Goal: Information Seeking & Learning: Learn about a topic

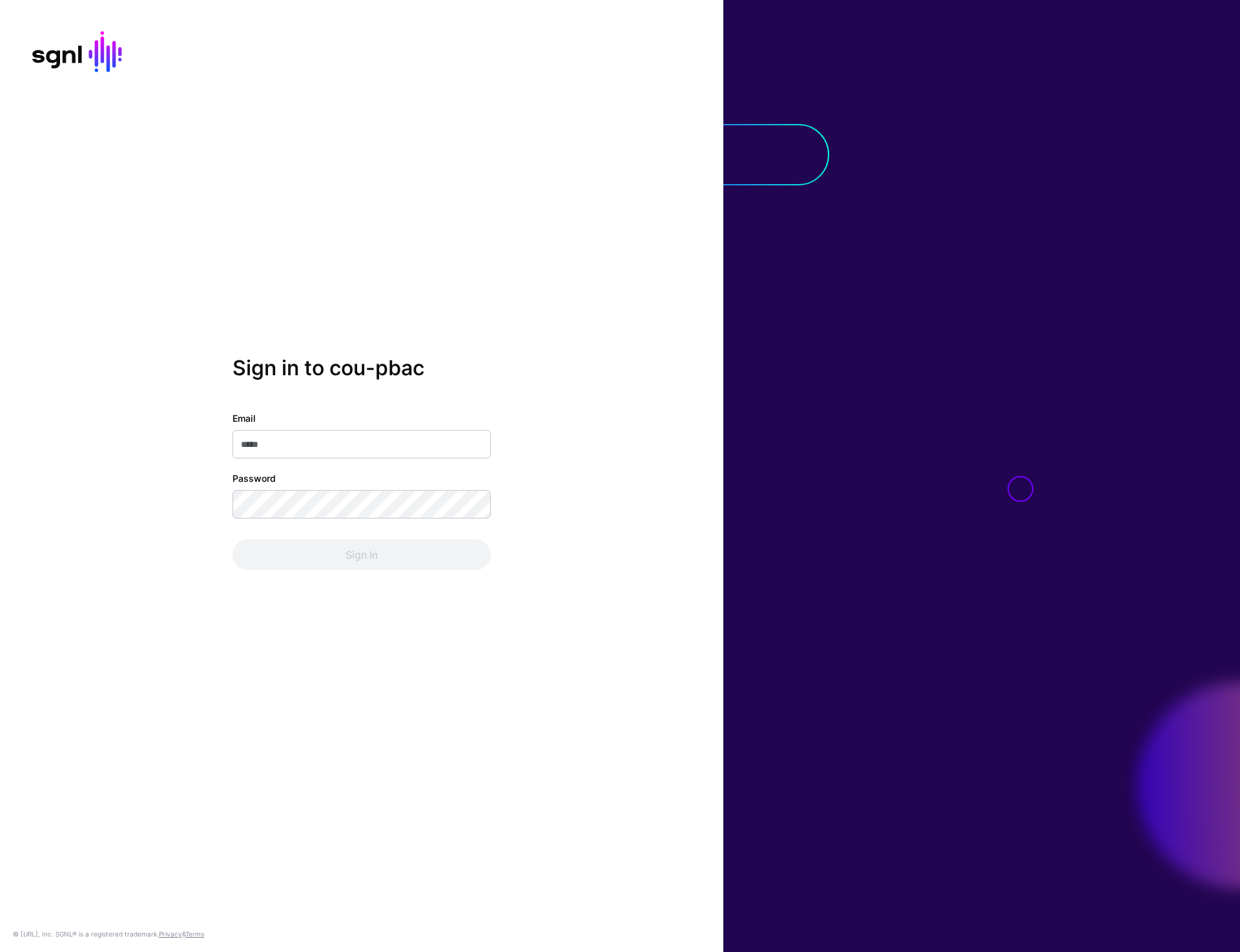
type input "**********"
click at [347, 559] on button "Sign In" at bounding box center [362, 554] width 259 height 31
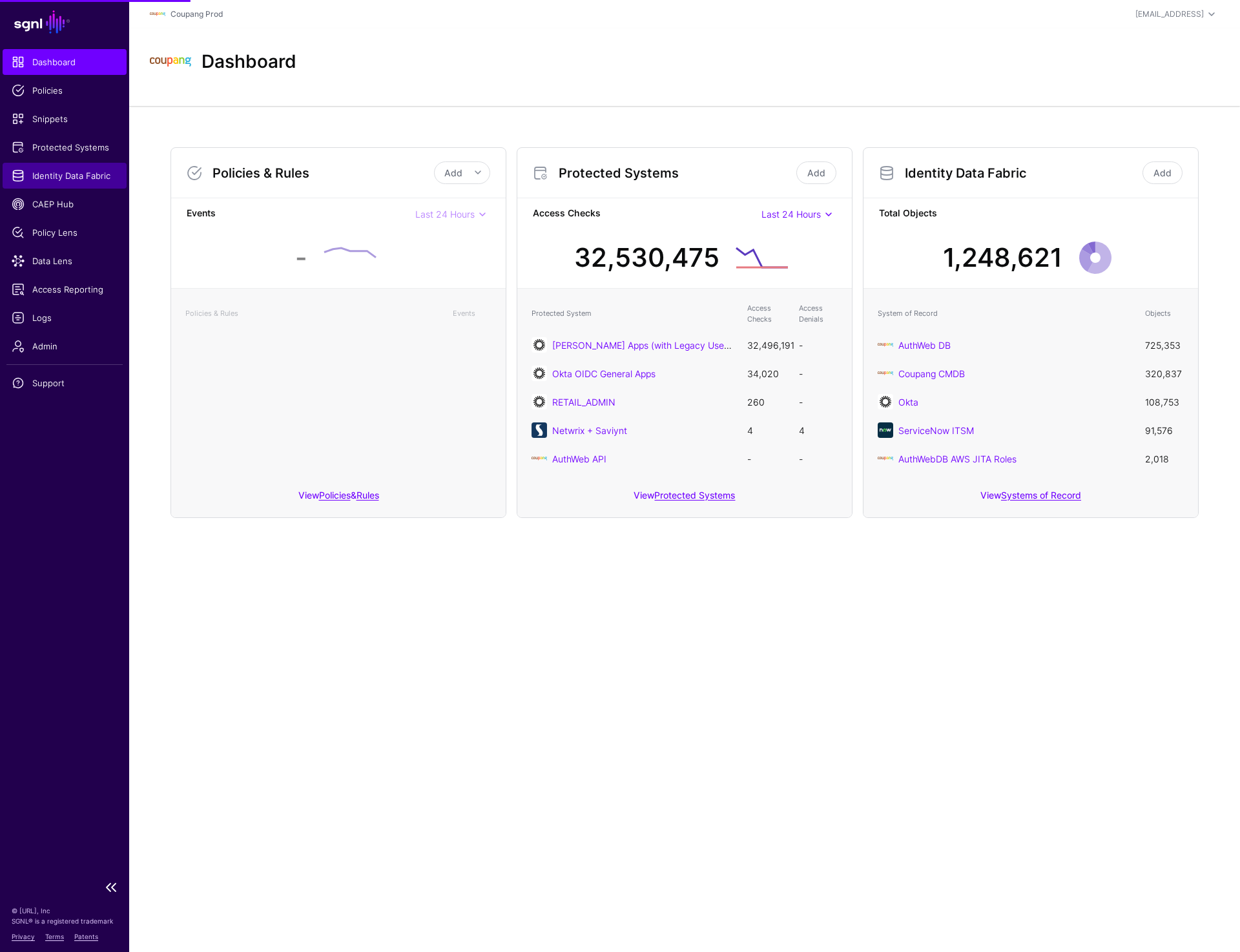
click at [95, 168] on link "Identity Data Fabric" at bounding box center [64, 175] width 124 height 26
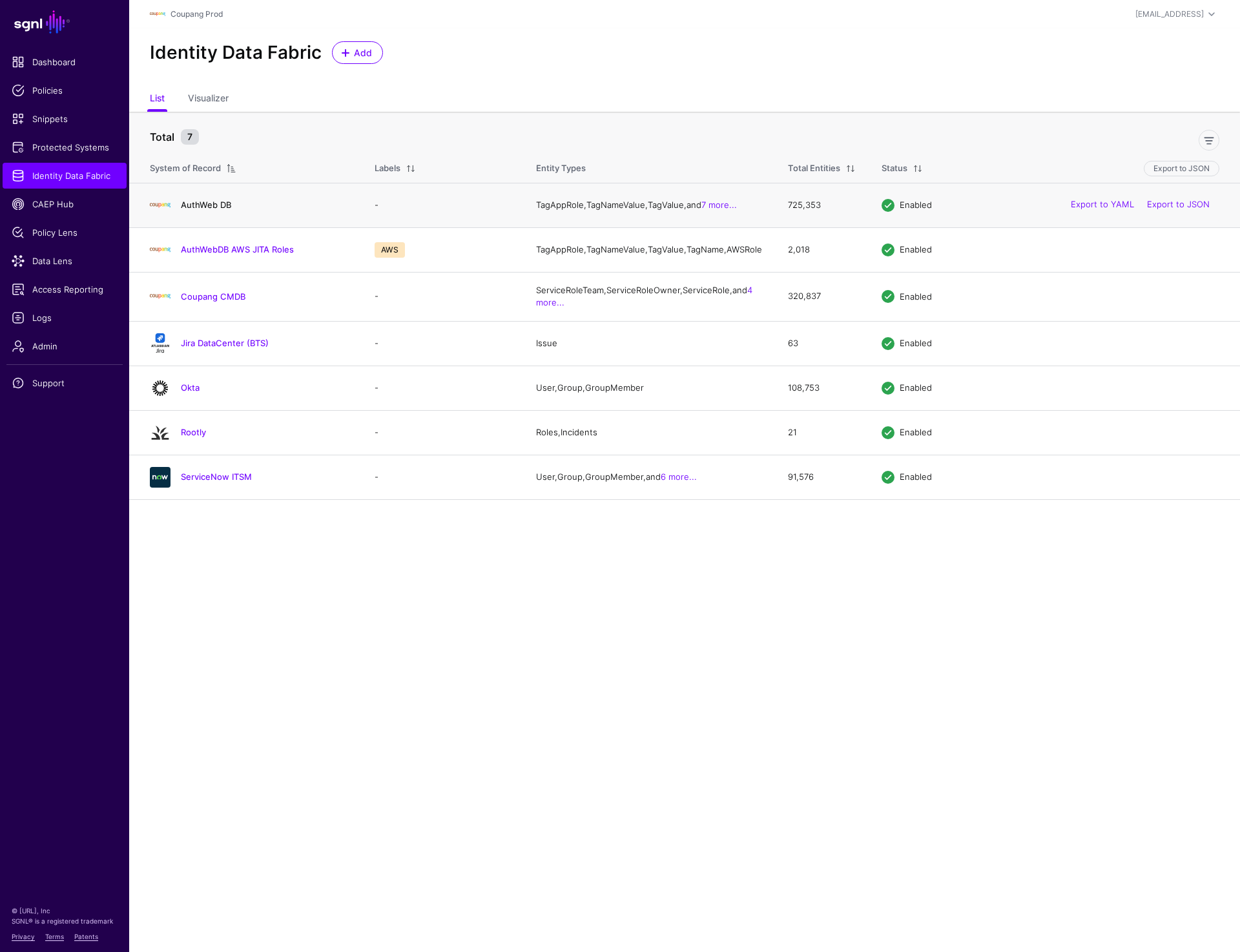
click at [212, 210] on link "AuthWeb DB" at bounding box center [206, 205] width 50 height 11
click at [210, 254] on link "AuthWebDB AWS JITA Roles" at bounding box center [238, 250] width 113 height 11
click at [208, 302] on link "Coupang CMDB" at bounding box center [214, 296] width 65 height 11
click at [202, 348] on link "Jira DataCenter (BTS)" at bounding box center [225, 343] width 88 height 11
click at [187, 393] on link "Okta" at bounding box center [190, 388] width 19 height 11
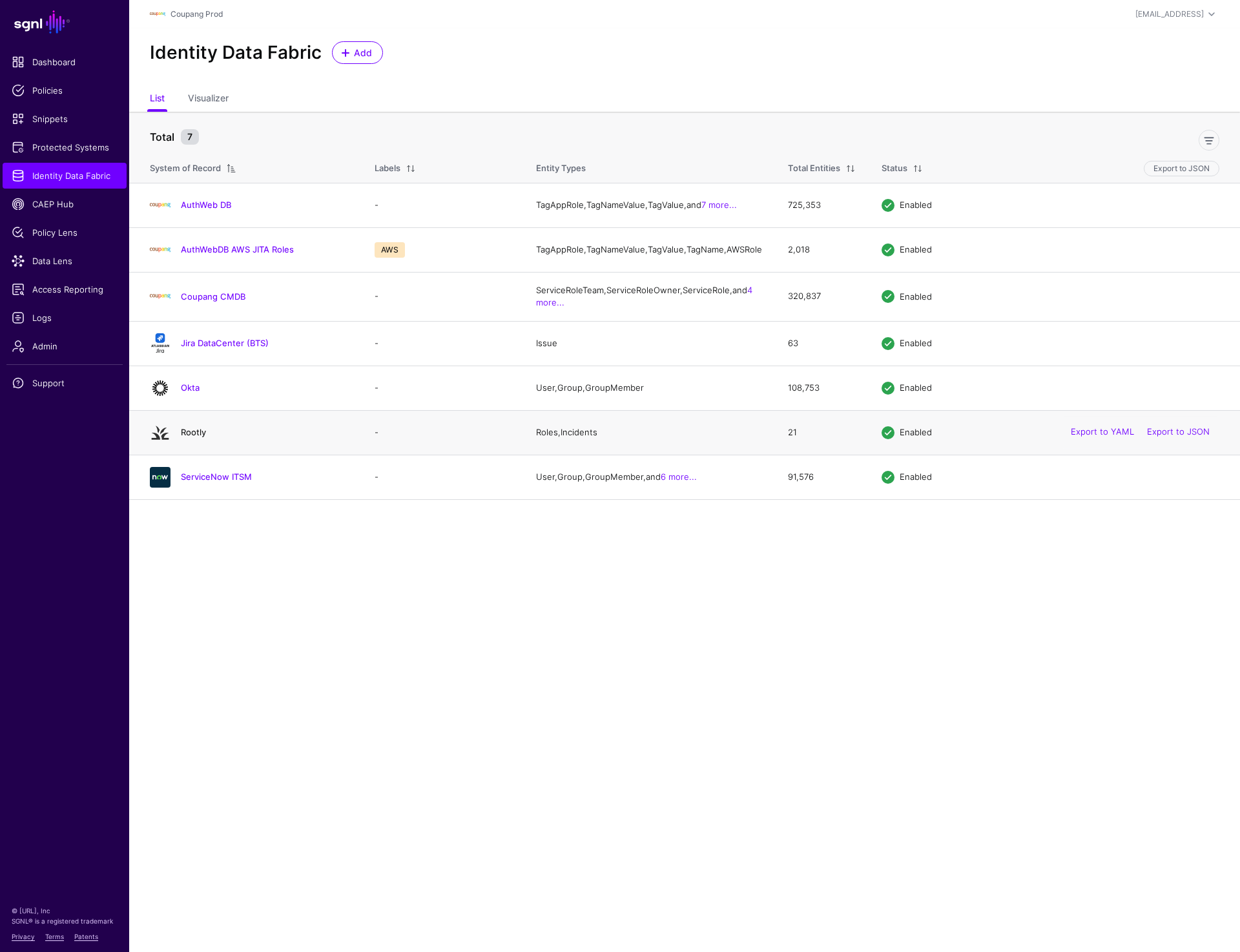
click at [187, 438] on link "Rootly" at bounding box center [194, 432] width 26 height 11
click at [201, 481] on h4 "ServiceNow ITSM" at bounding box center [265, 476] width 168 height 11
click at [56, 344] on span "Admin" at bounding box center [64, 346] width 106 height 13
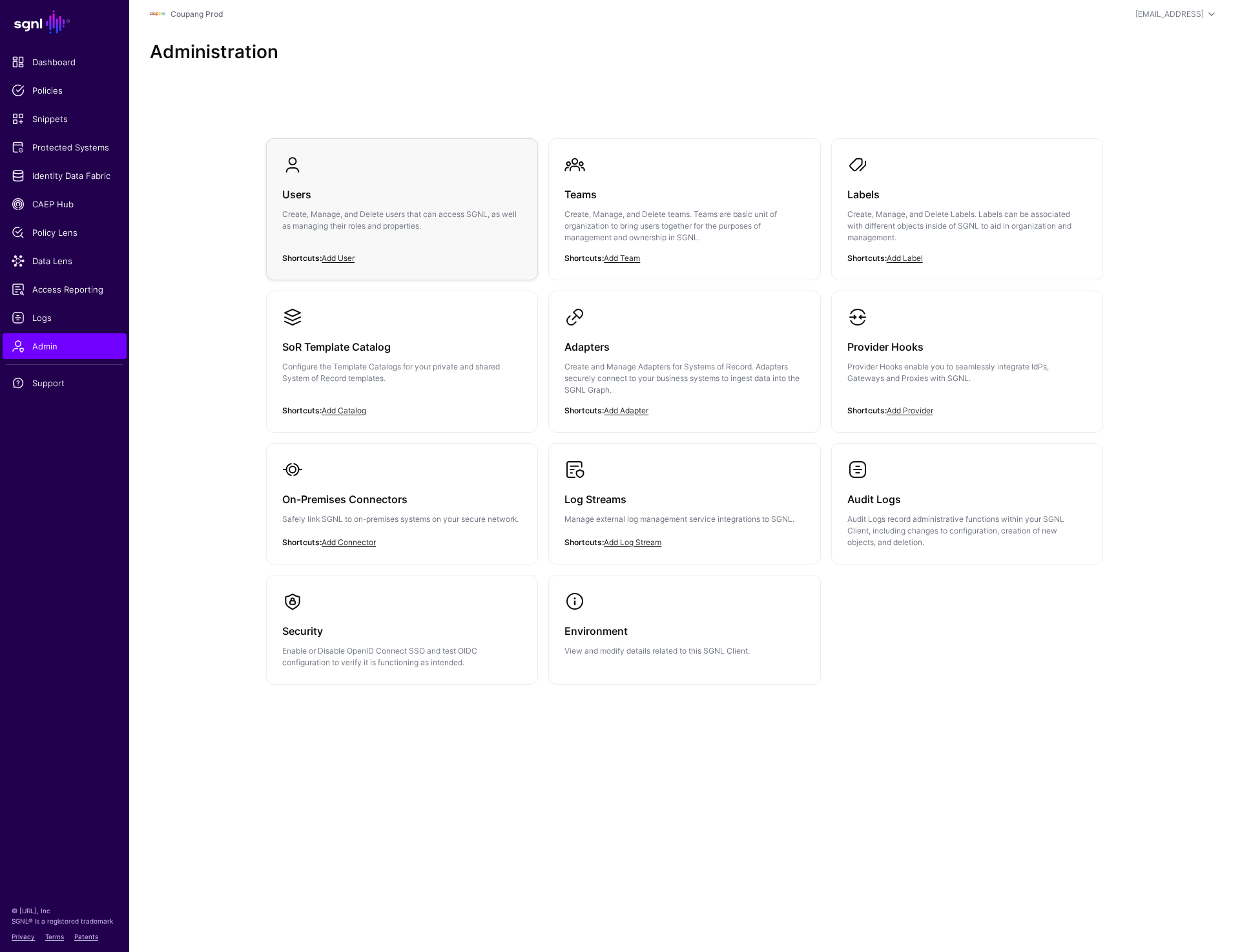
click at [416, 220] on p "Create, Manage, and Delete users that can access SGNL, as well as managing thei…" at bounding box center [402, 220] width 240 height 23
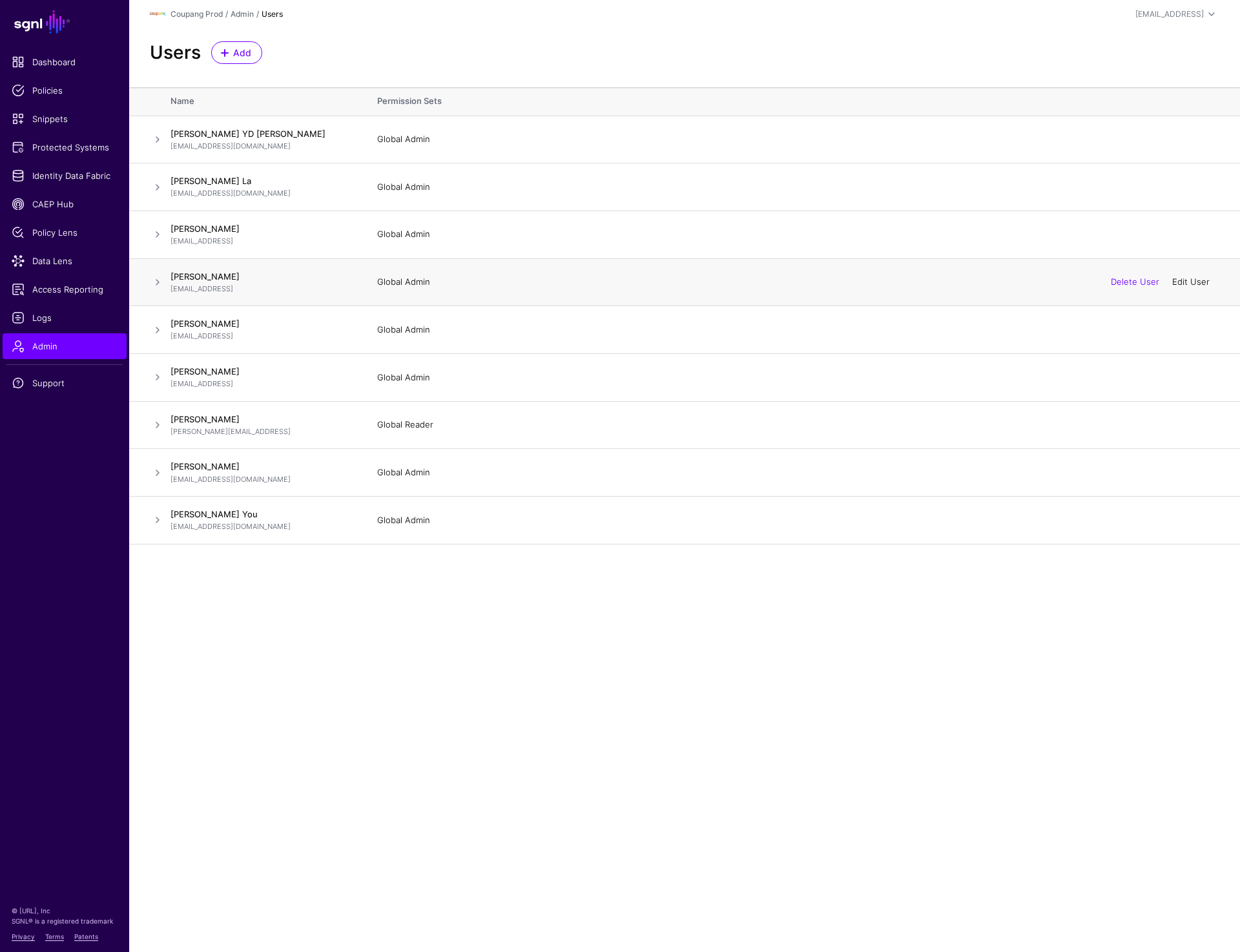
click at [1187, 282] on link "Edit User" at bounding box center [1191, 282] width 38 height 11
click at [153, 278] on span at bounding box center [157, 282] width 16 height 16
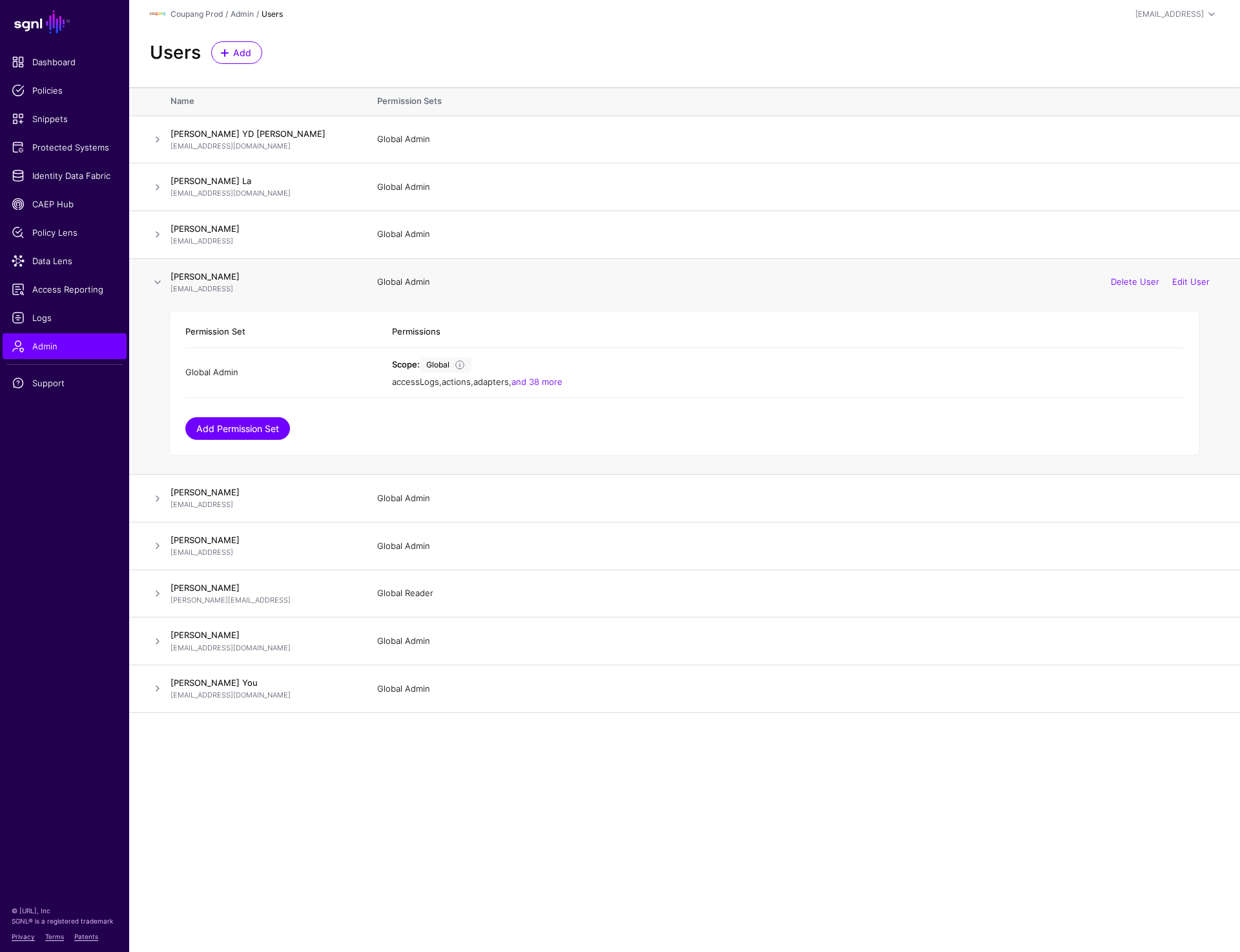
click at [252, 433] on link "Add Permission Set" at bounding box center [238, 429] width 105 height 23
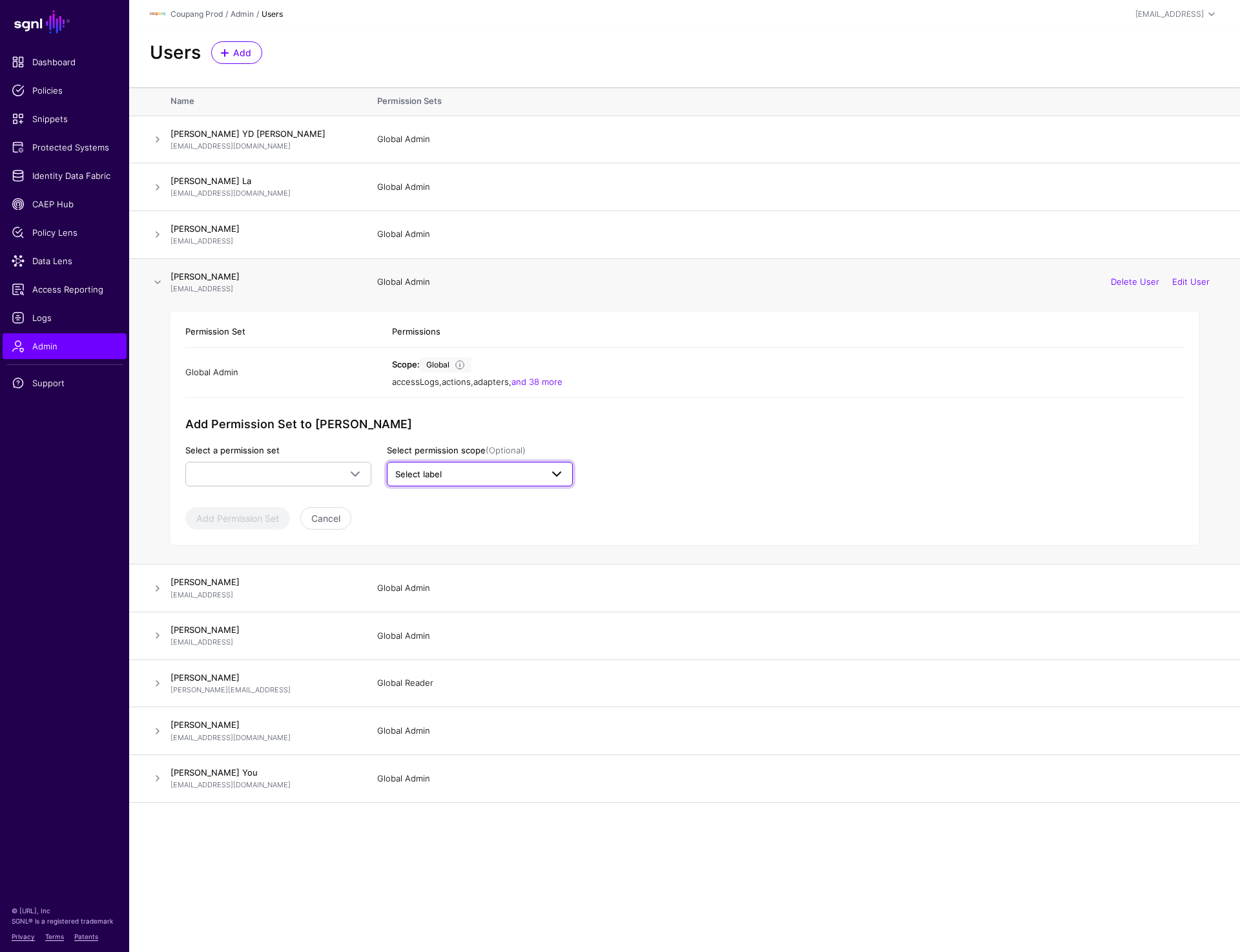
click at [525, 465] on link "Select label" at bounding box center [480, 474] width 186 height 25
click at [239, 481] on span at bounding box center [278, 474] width 169 height 16
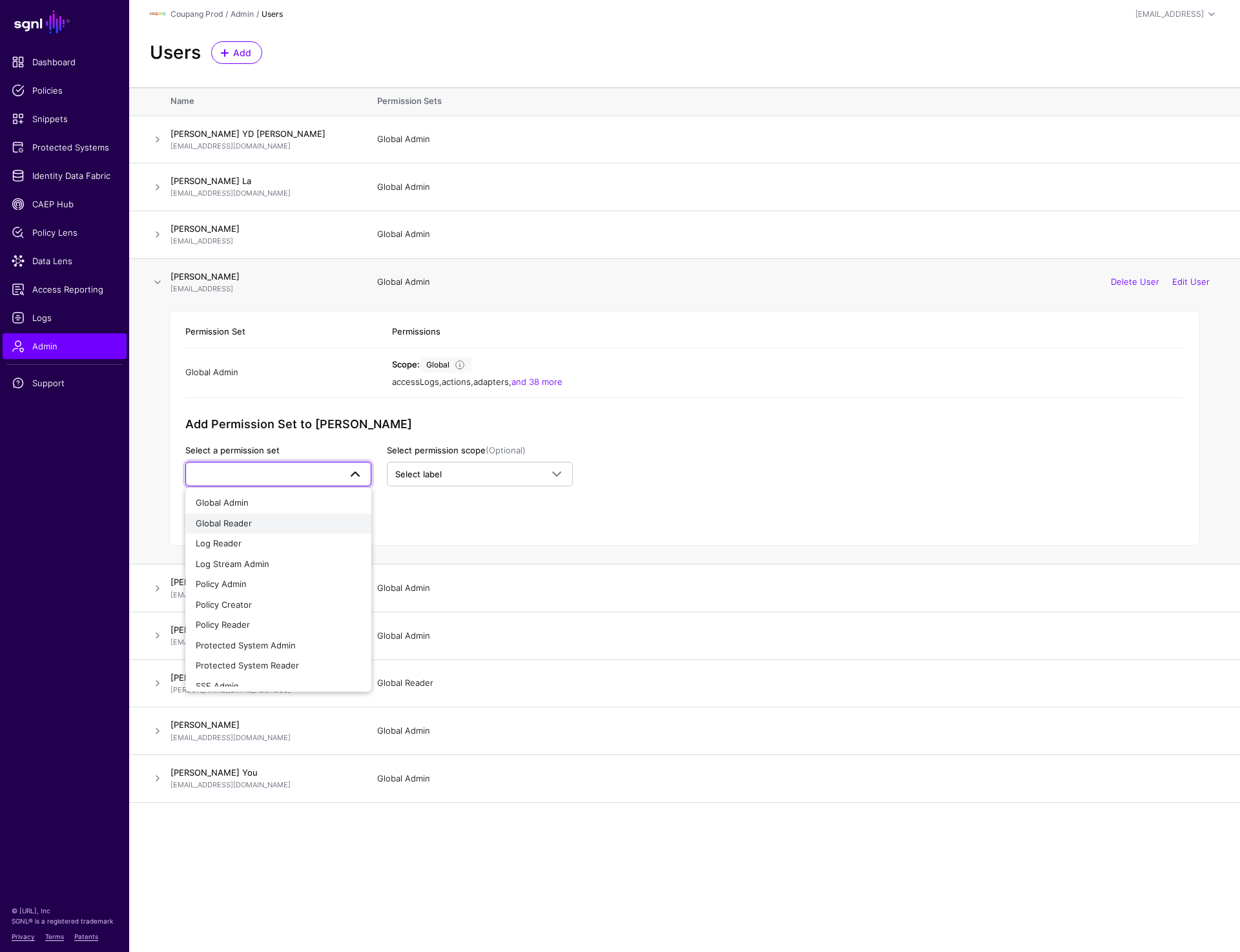
click at [237, 529] on div "Global Reader" at bounding box center [278, 523] width 165 height 13
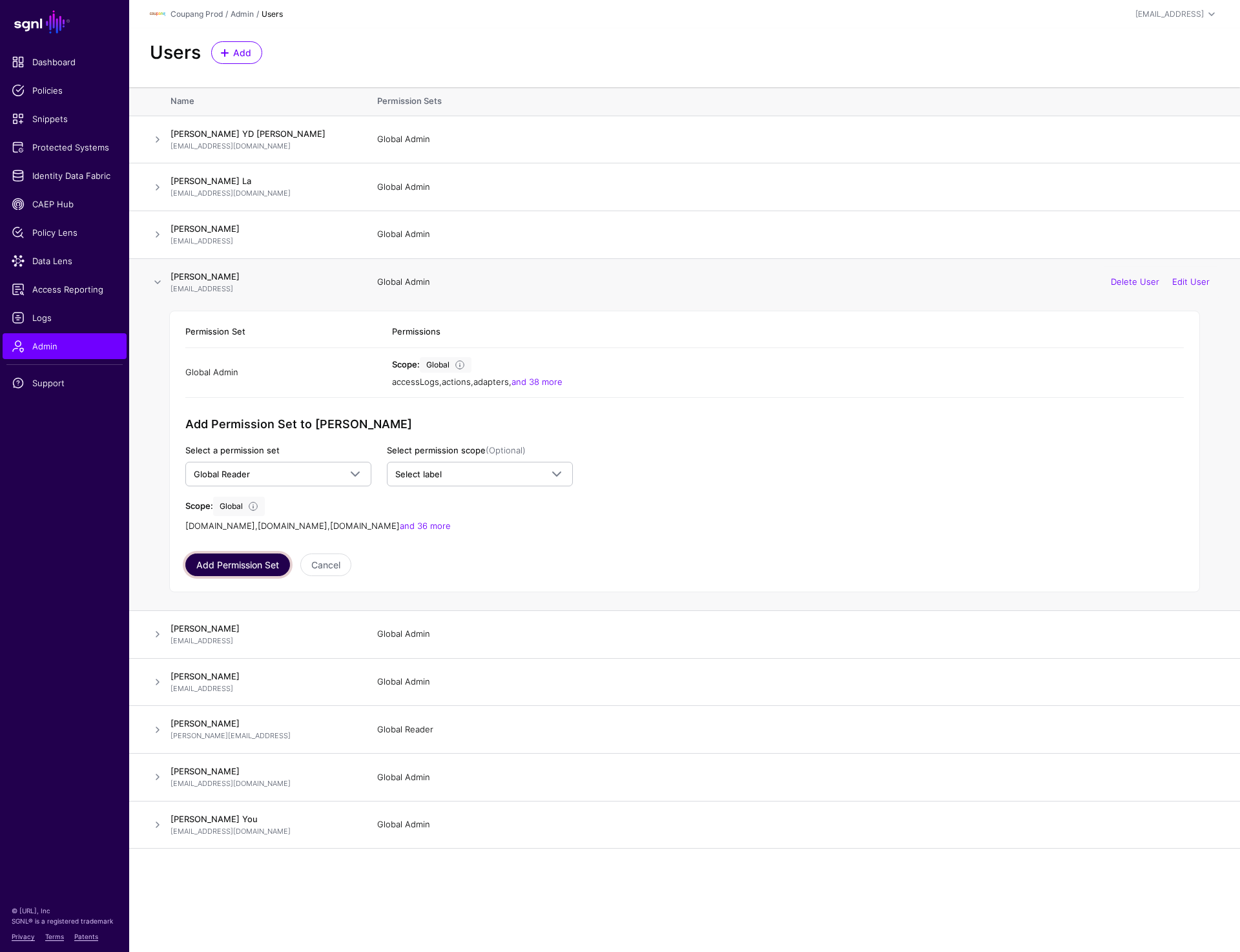
click at [233, 562] on button "Add Permission Set" at bounding box center [238, 565] width 105 height 23
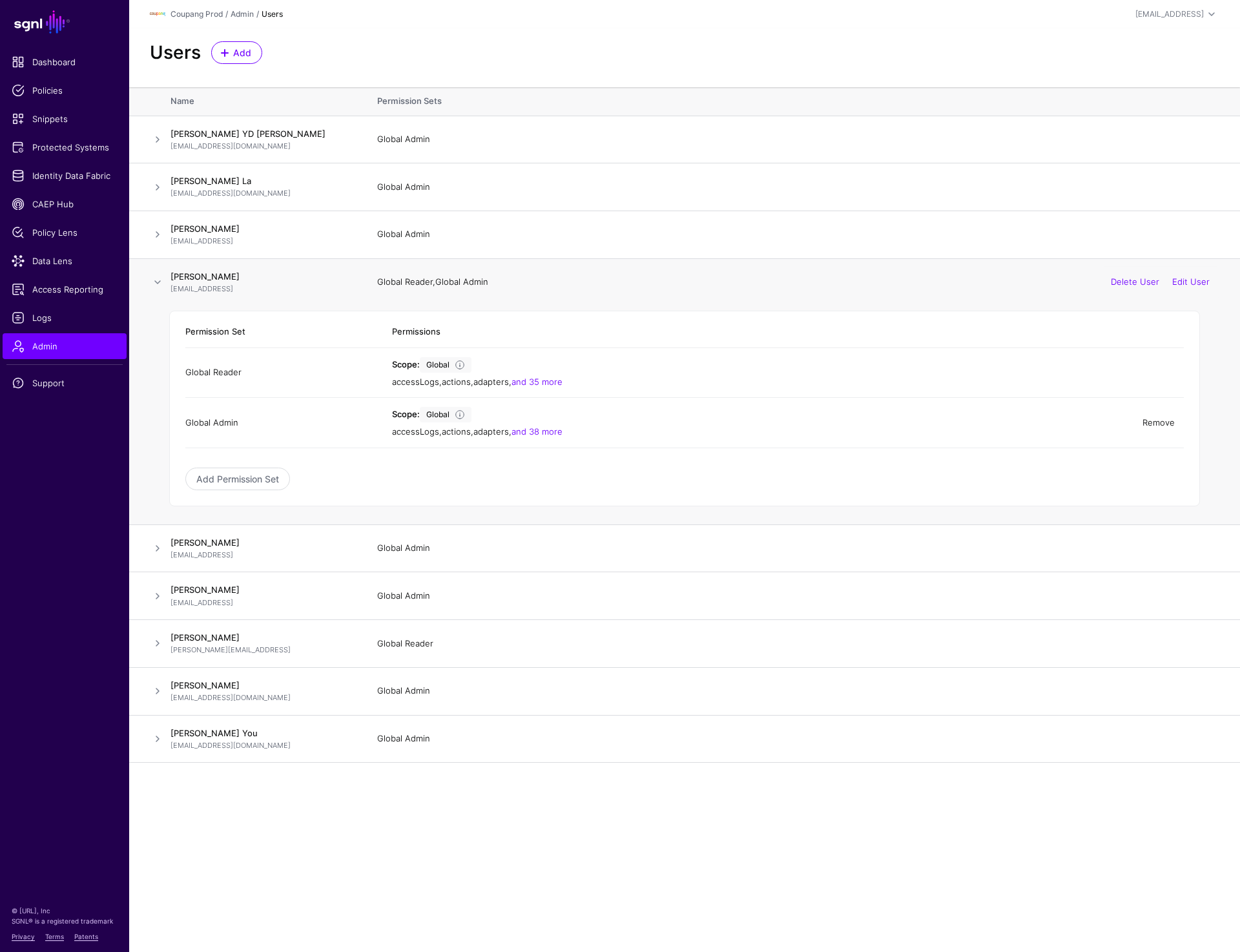
click at [1156, 421] on link "Remove" at bounding box center [1159, 423] width 32 height 11
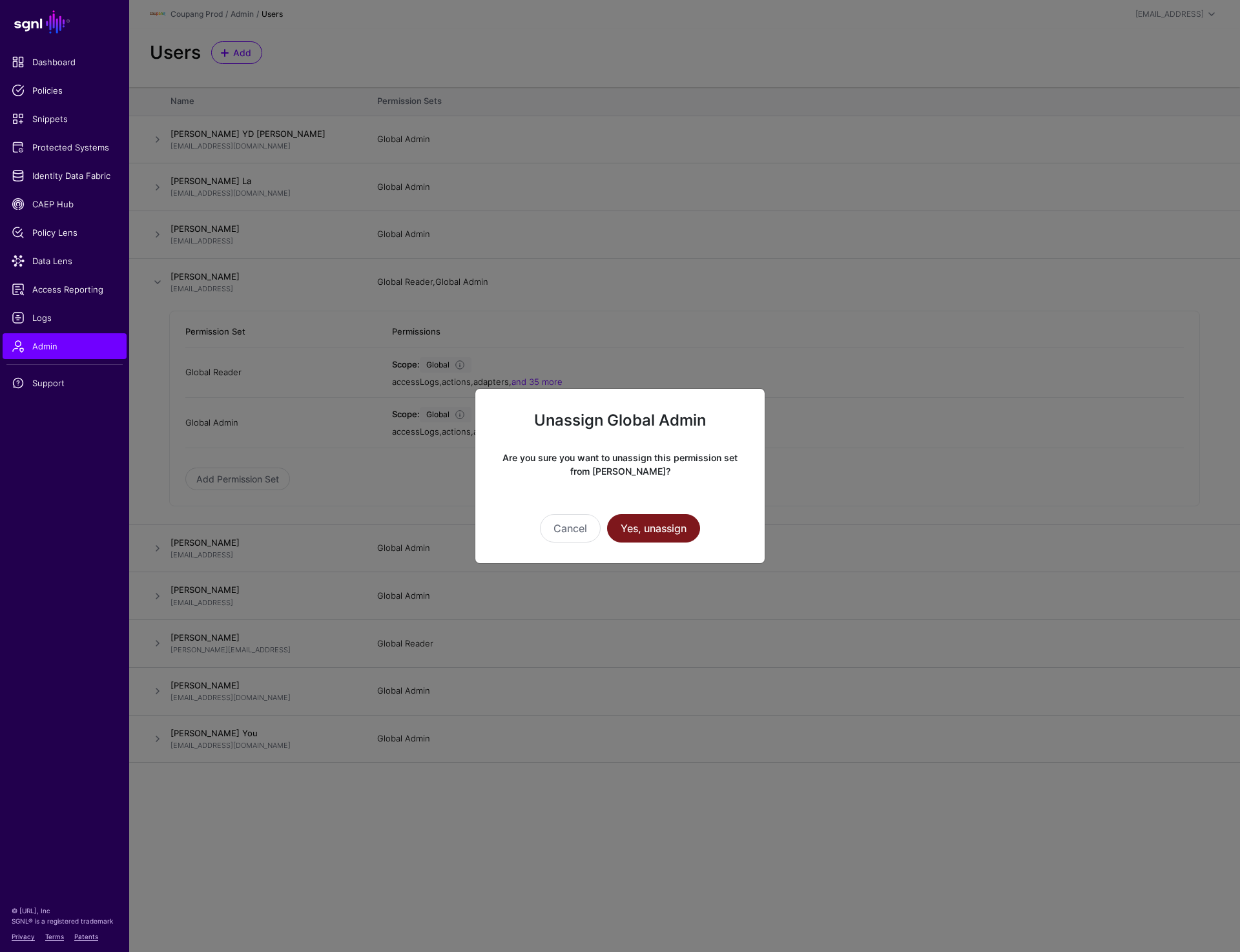
click at [659, 529] on button "Yes, unassign" at bounding box center [653, 529] width 93 height 29
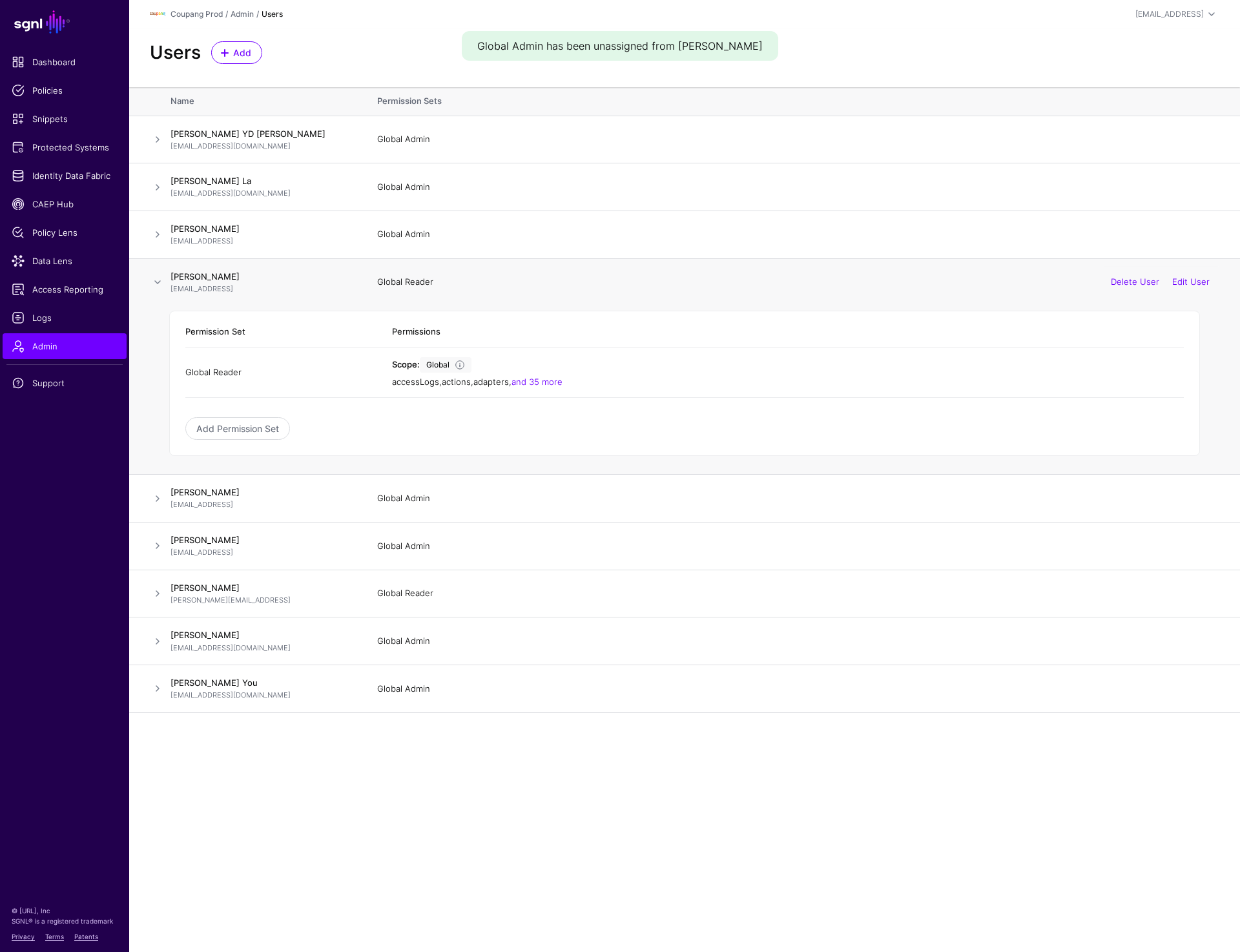
click at [153, 286] on span at bounding box center [157, 282] width 16 height 16
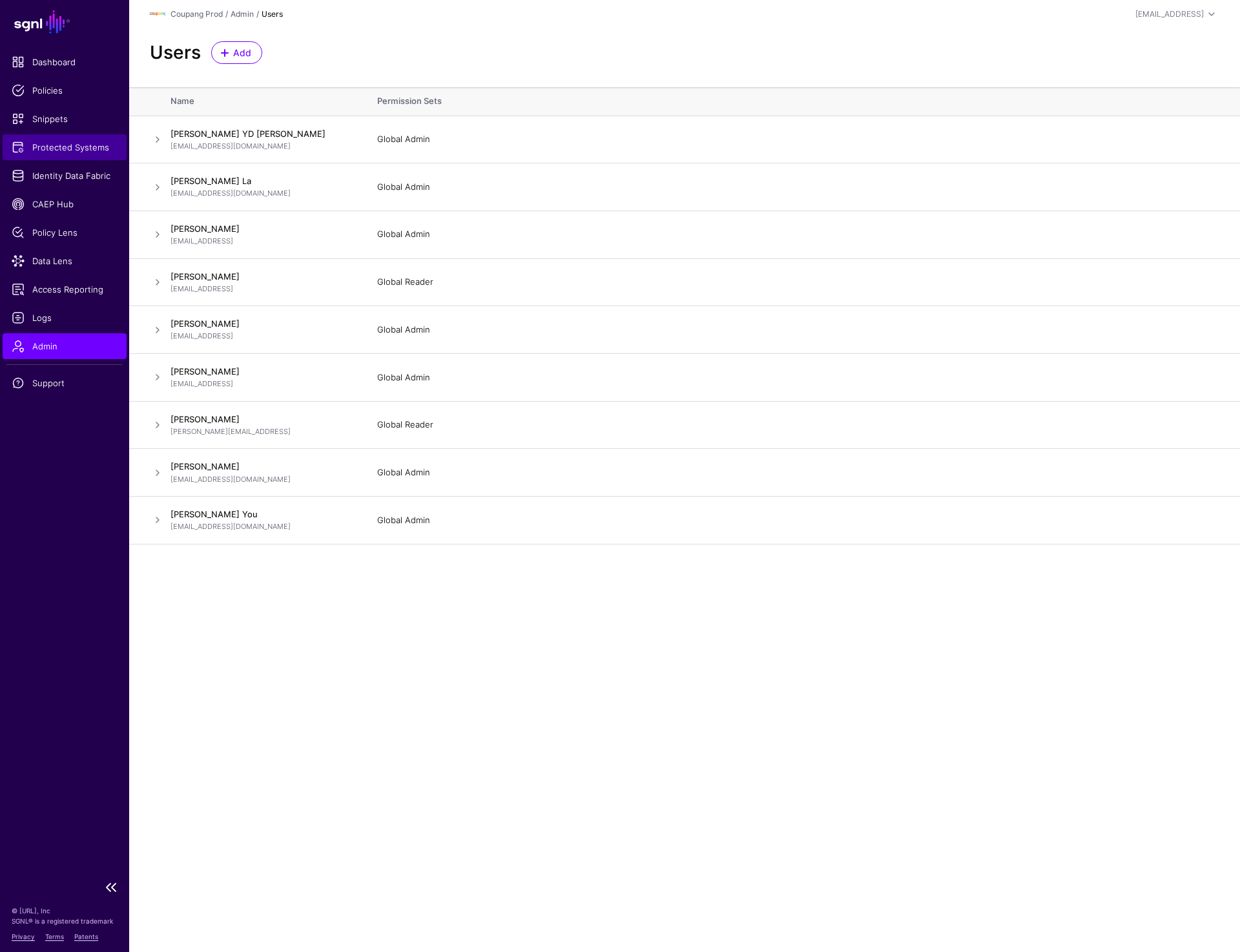
click at [62, 147] on span "Protected Systems" at bounding box center [64, 147] width 106 height 13
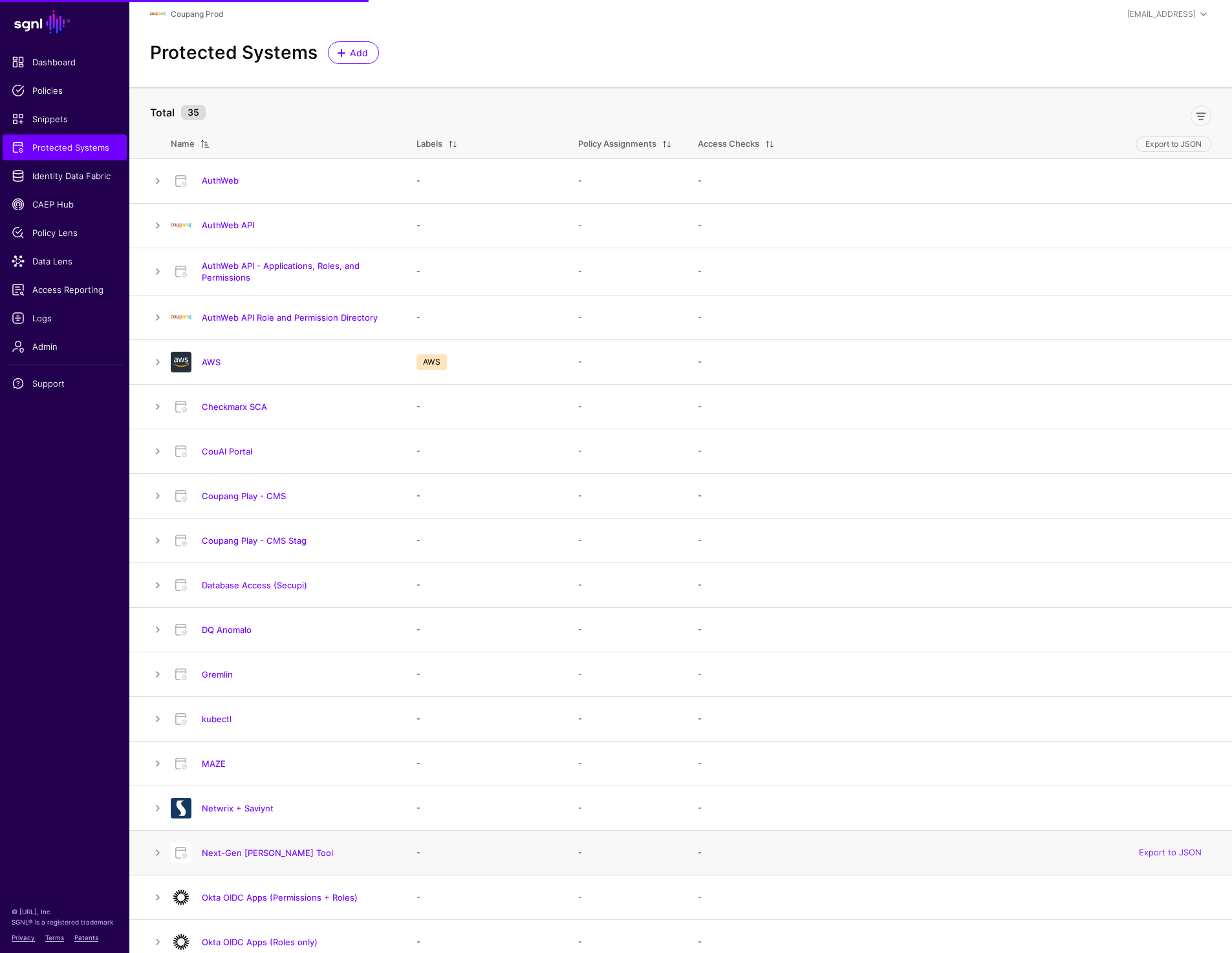
scroll to position [7, 0]
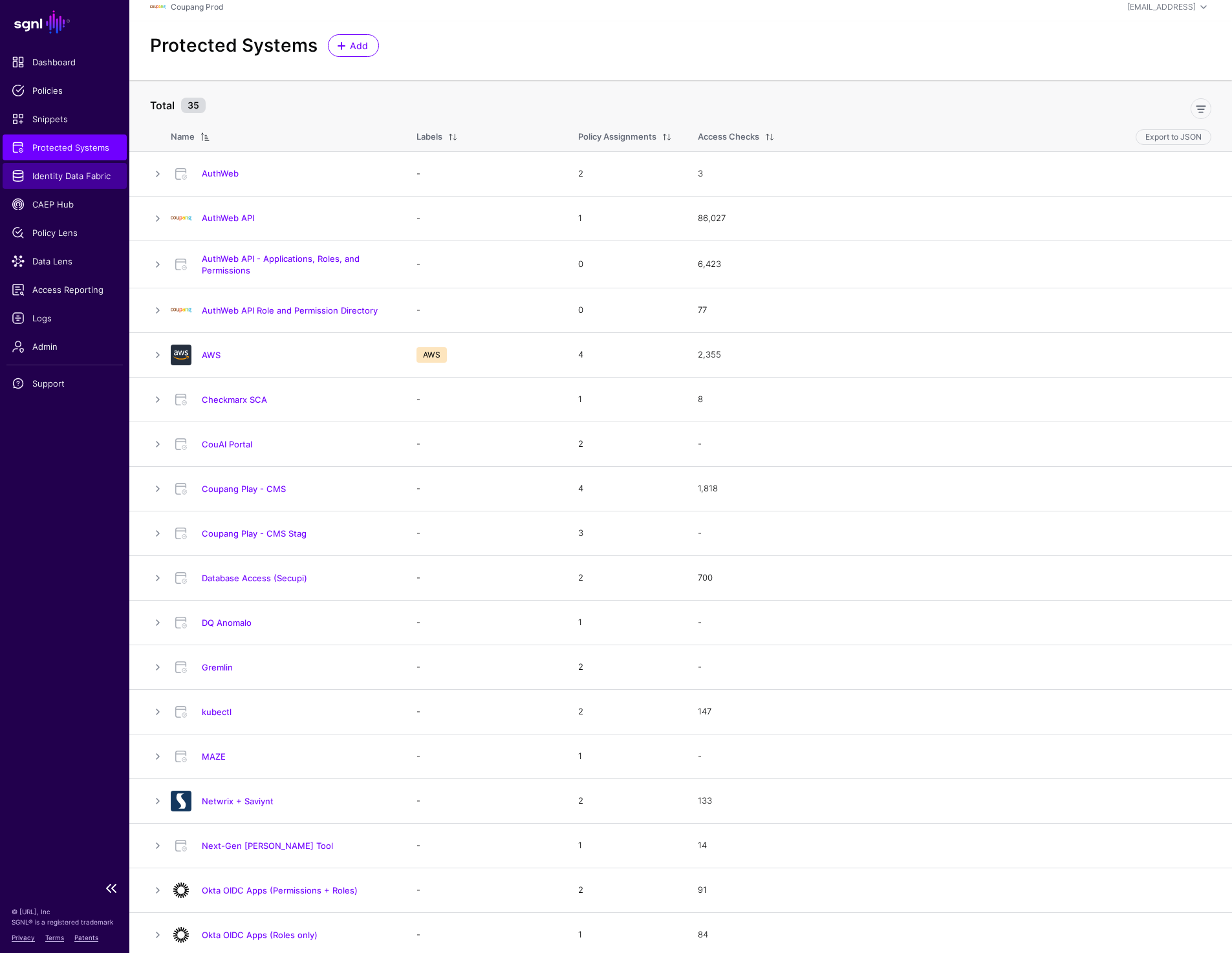
click at [58, 182] on link "Identity Data Fabric" at bounding box center [64, 175] width 124 height 26
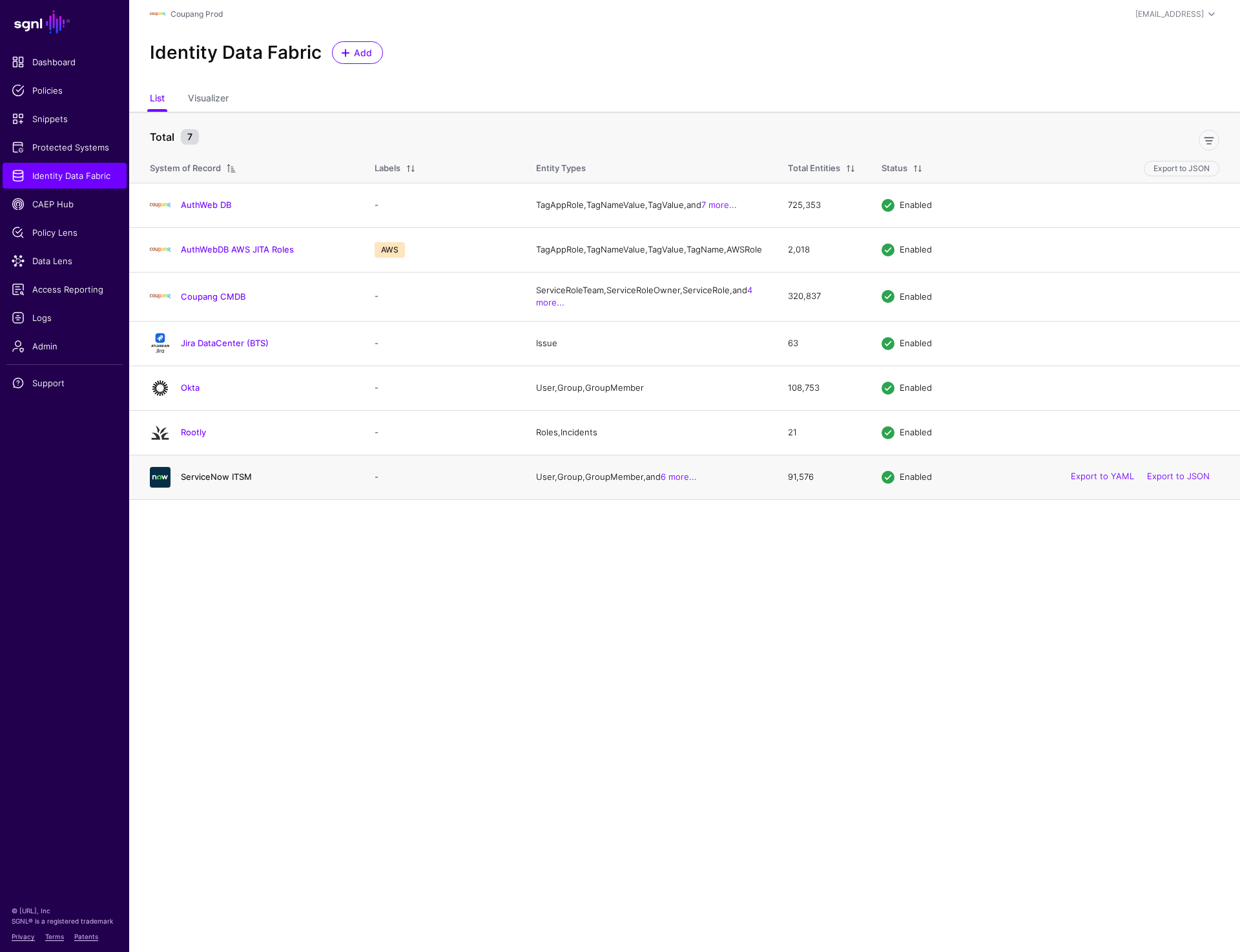
click at [214, 482] on link "ServiceNow ITSM" at bounding box center [217, 477] width 71 height 11
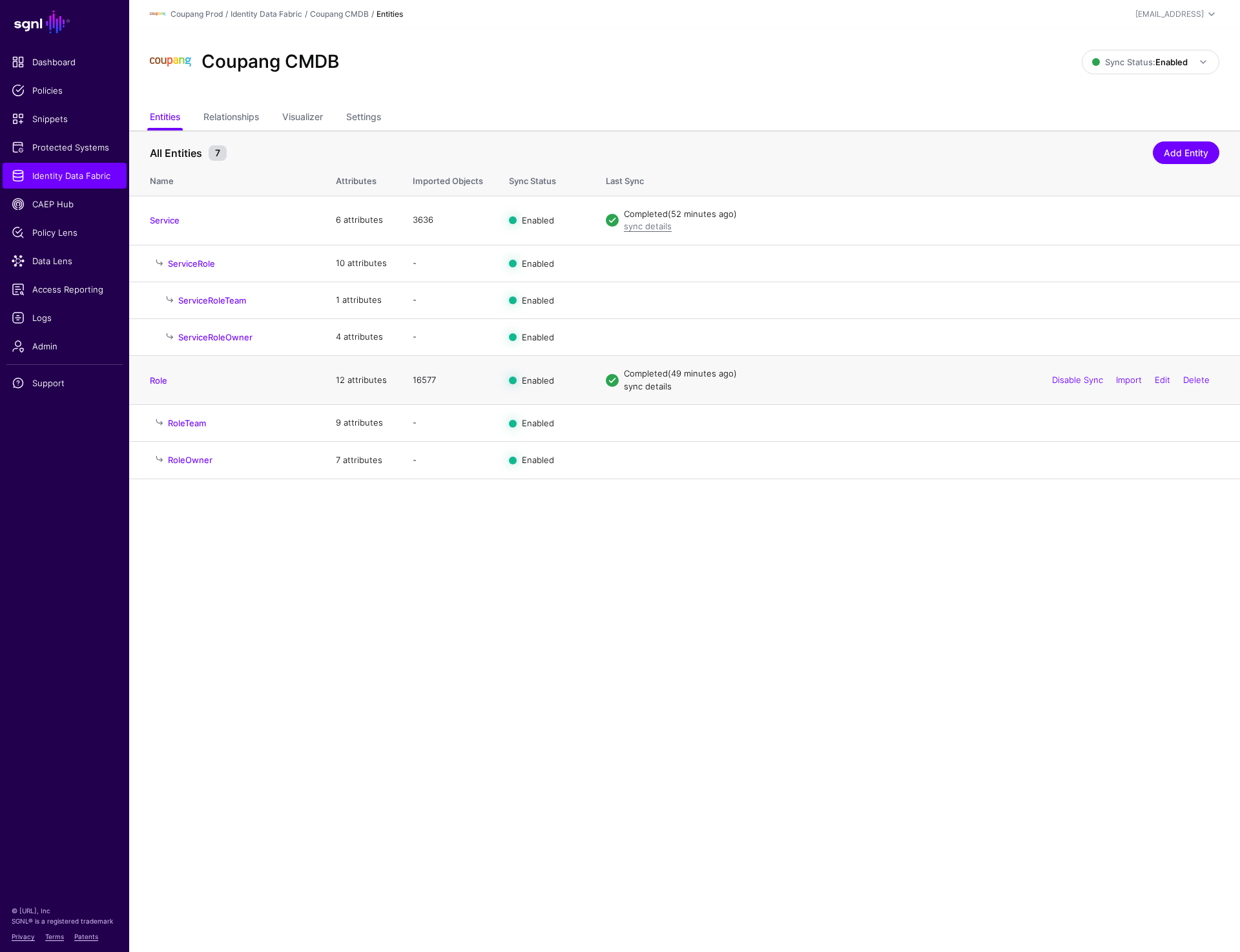
click at [641, 389] on link "sync details" at bounding box center [648, 387] width 48 height 11
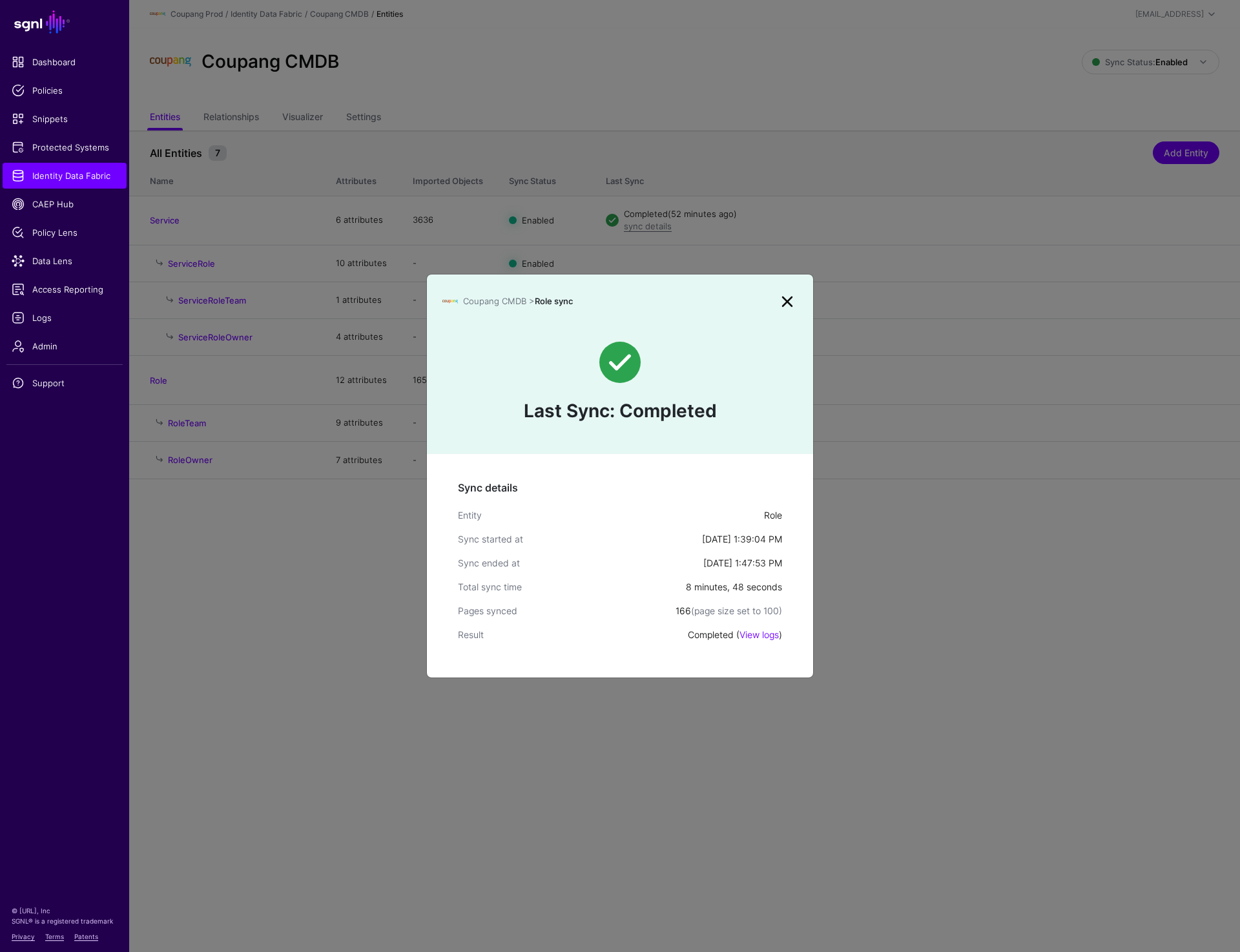
click at [790, 304] on link at bounding box center [787, 301] width 20 height 20
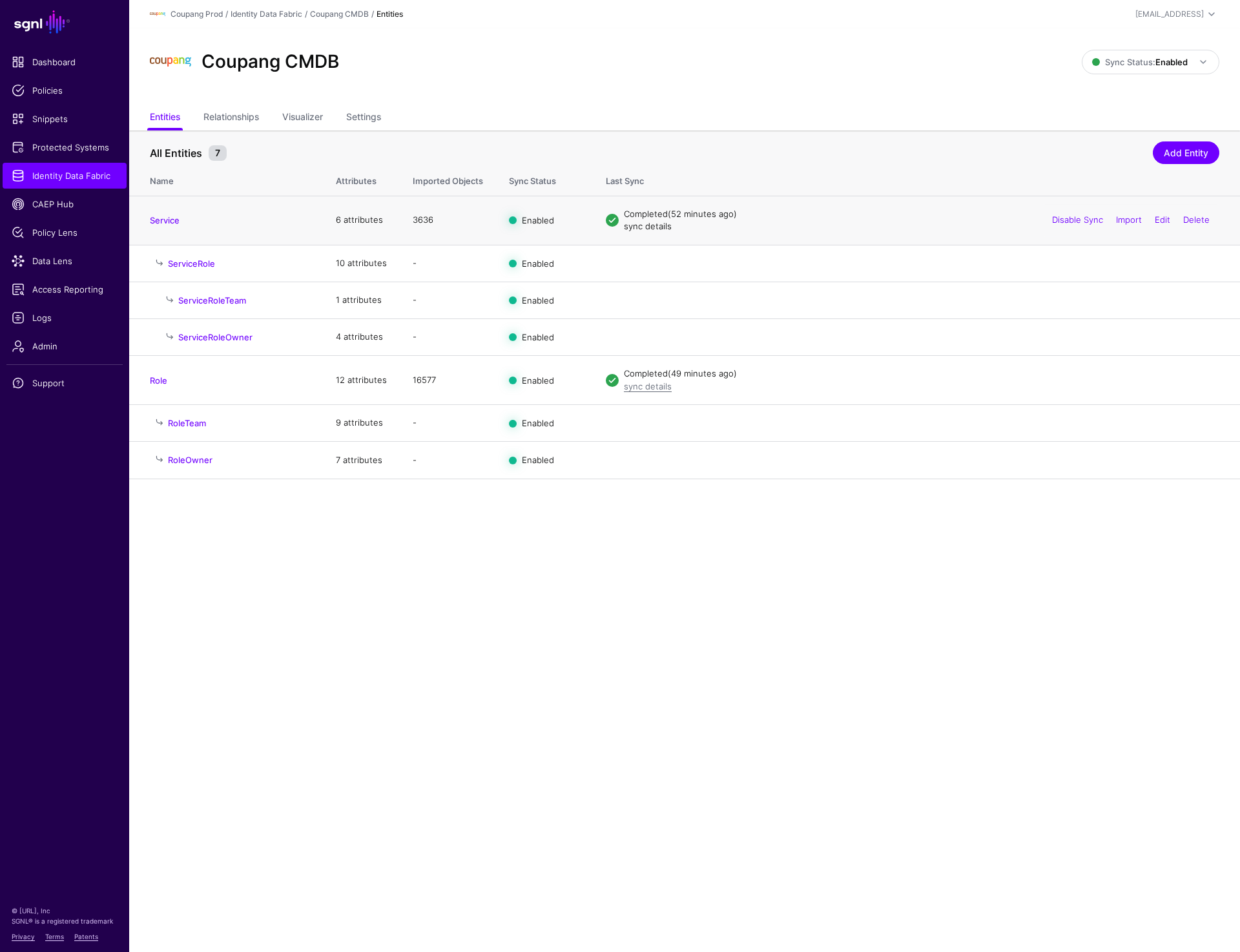
click at [641, 226] on link "sync details" at bounding box center [648, 226] width 48 height 11
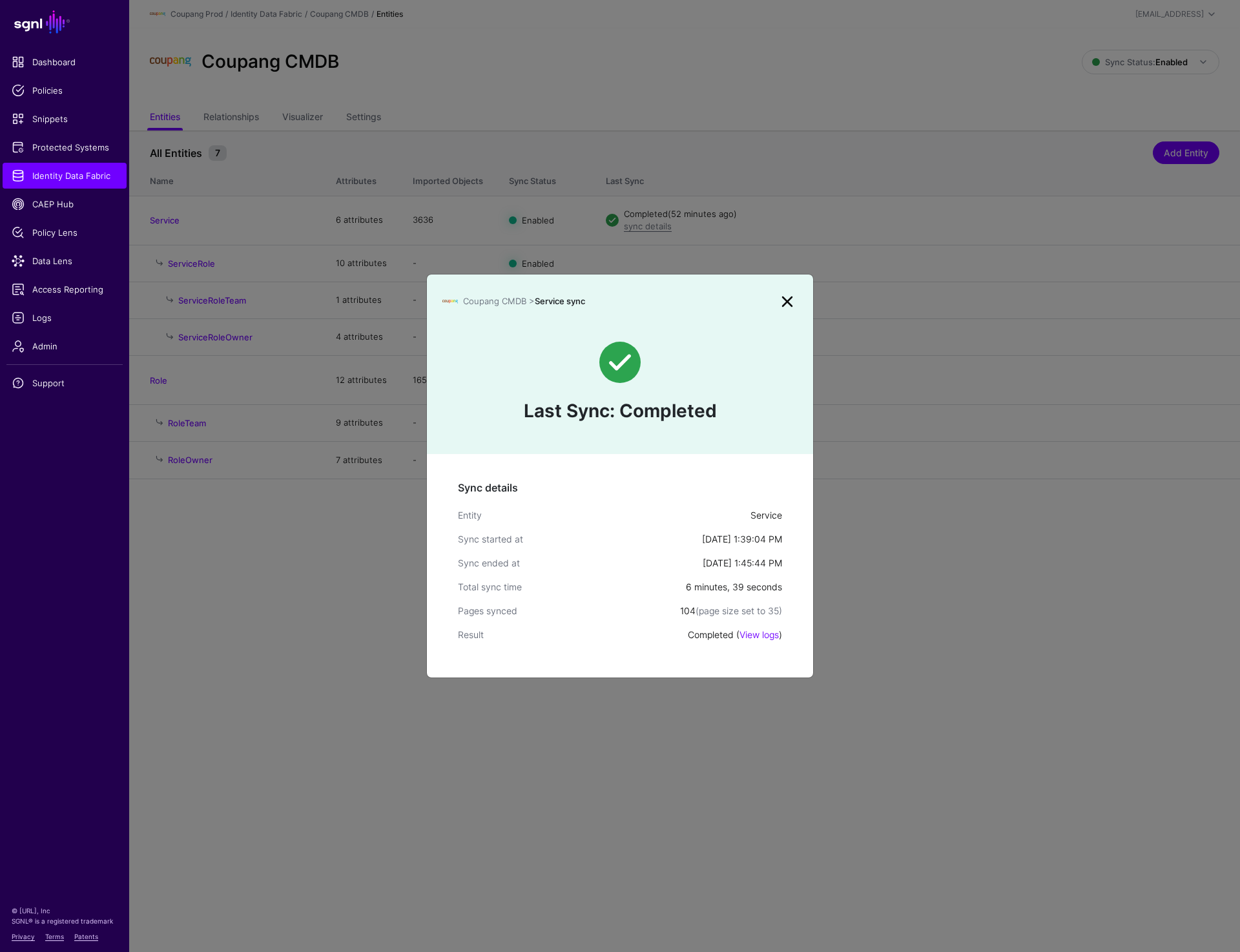
click at [781, 304] on link at bounding box center [787, 301] width 20 height 20
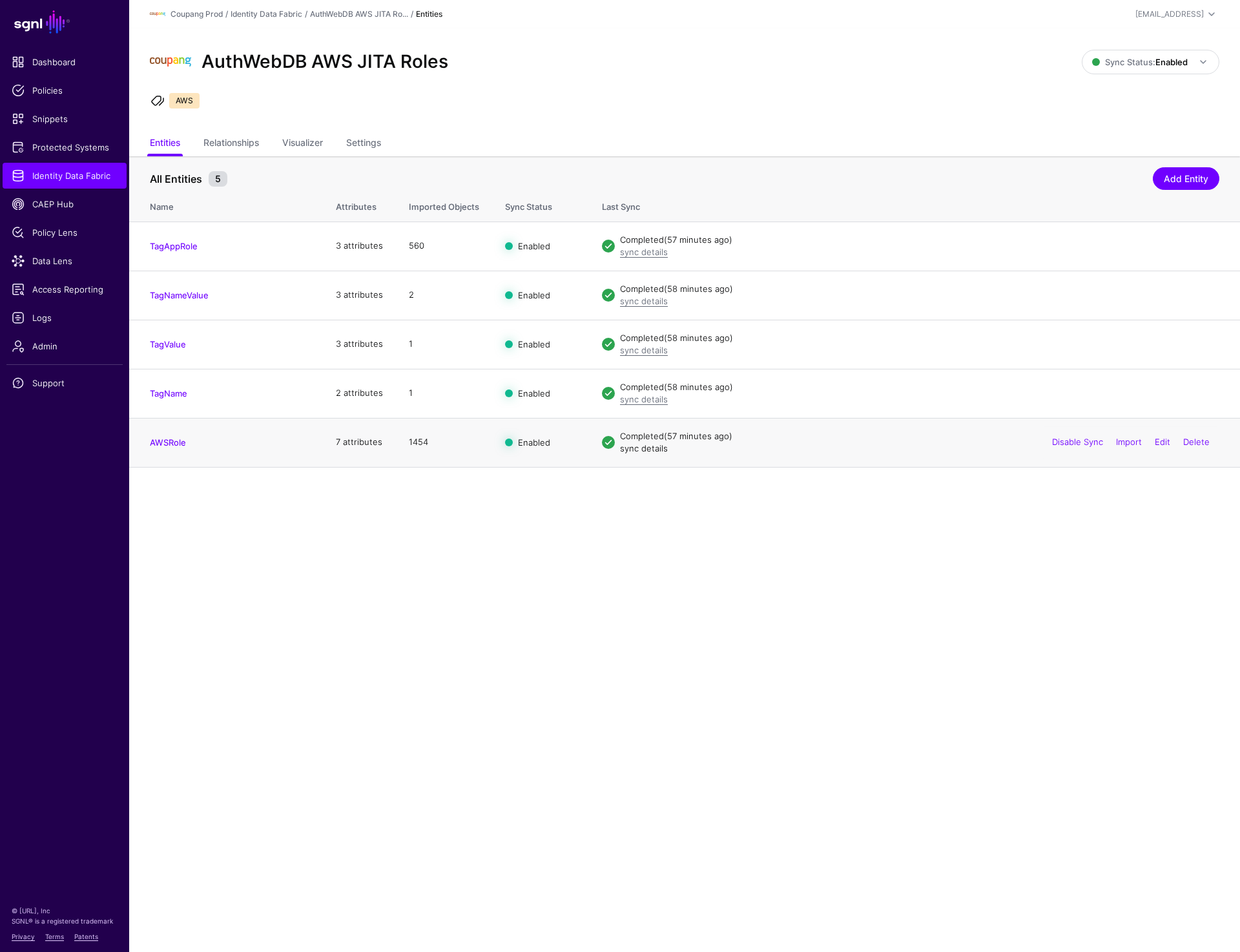
click at [635, 447] on link "sync details" at bounding box center [644, 448] width 48 height 11
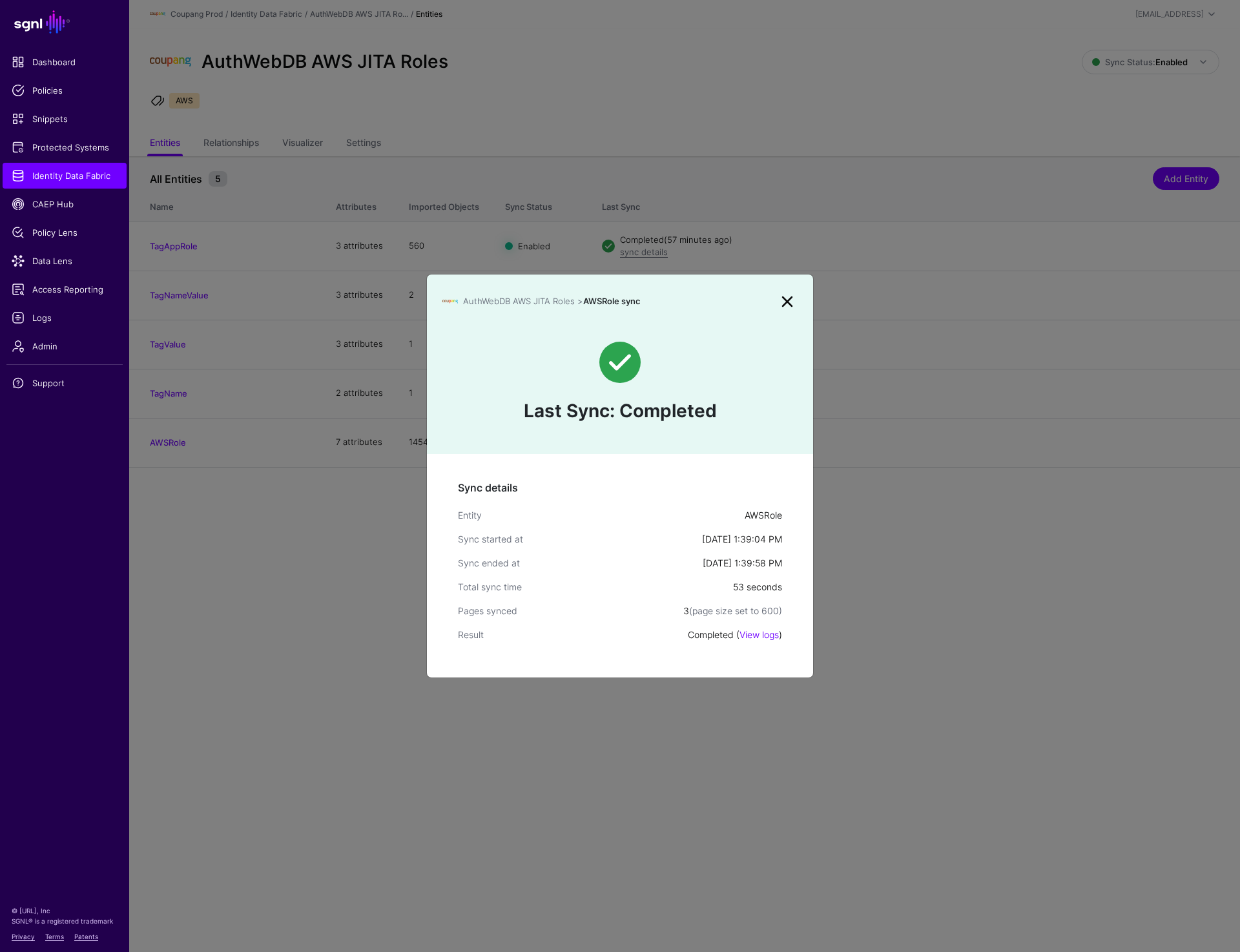
click at [786, 295] on link at bounding box center [787, 301] width 20 height 20
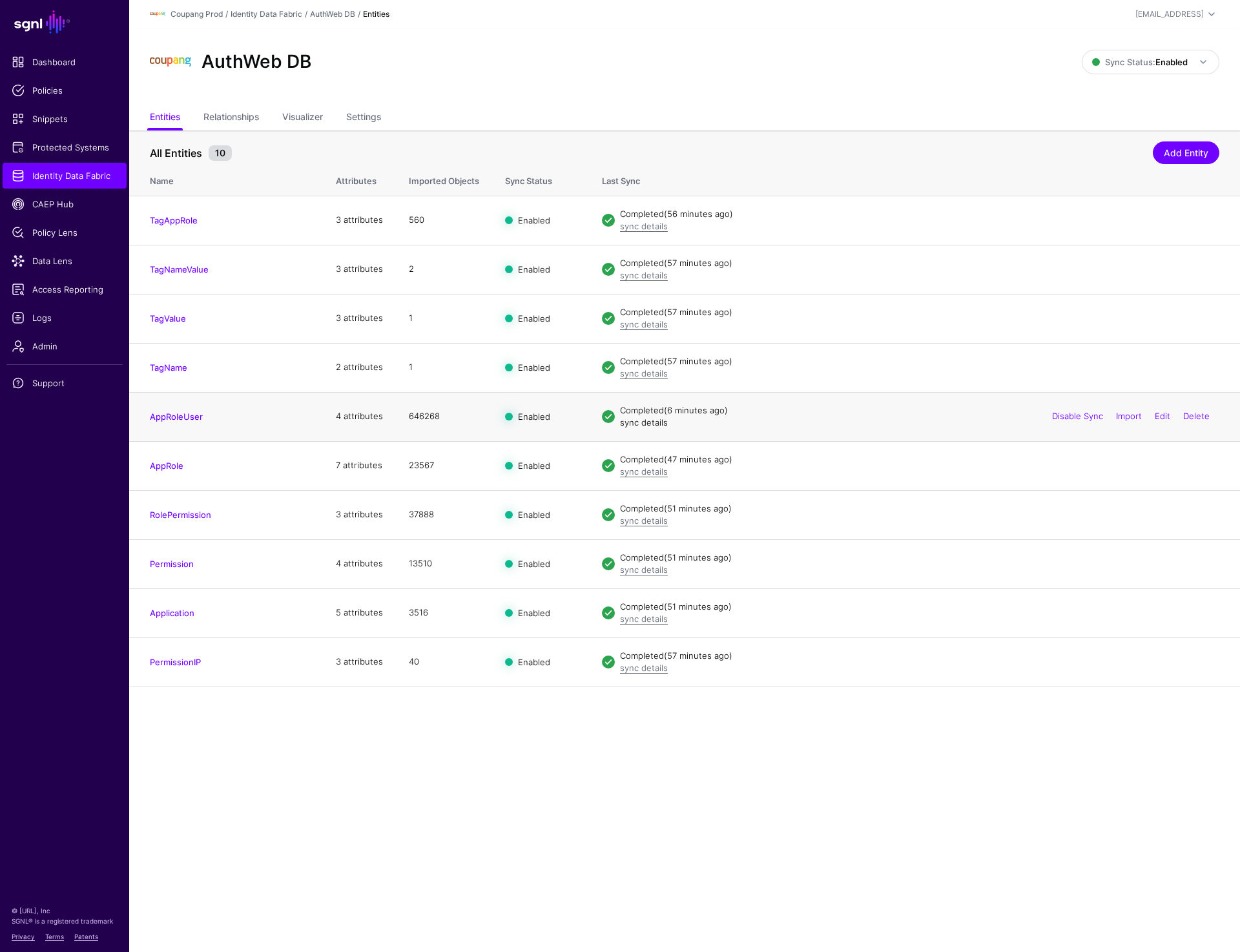
click at [631, 424] on link "sync details" at bounding box center [644, 423] width 48 height 11
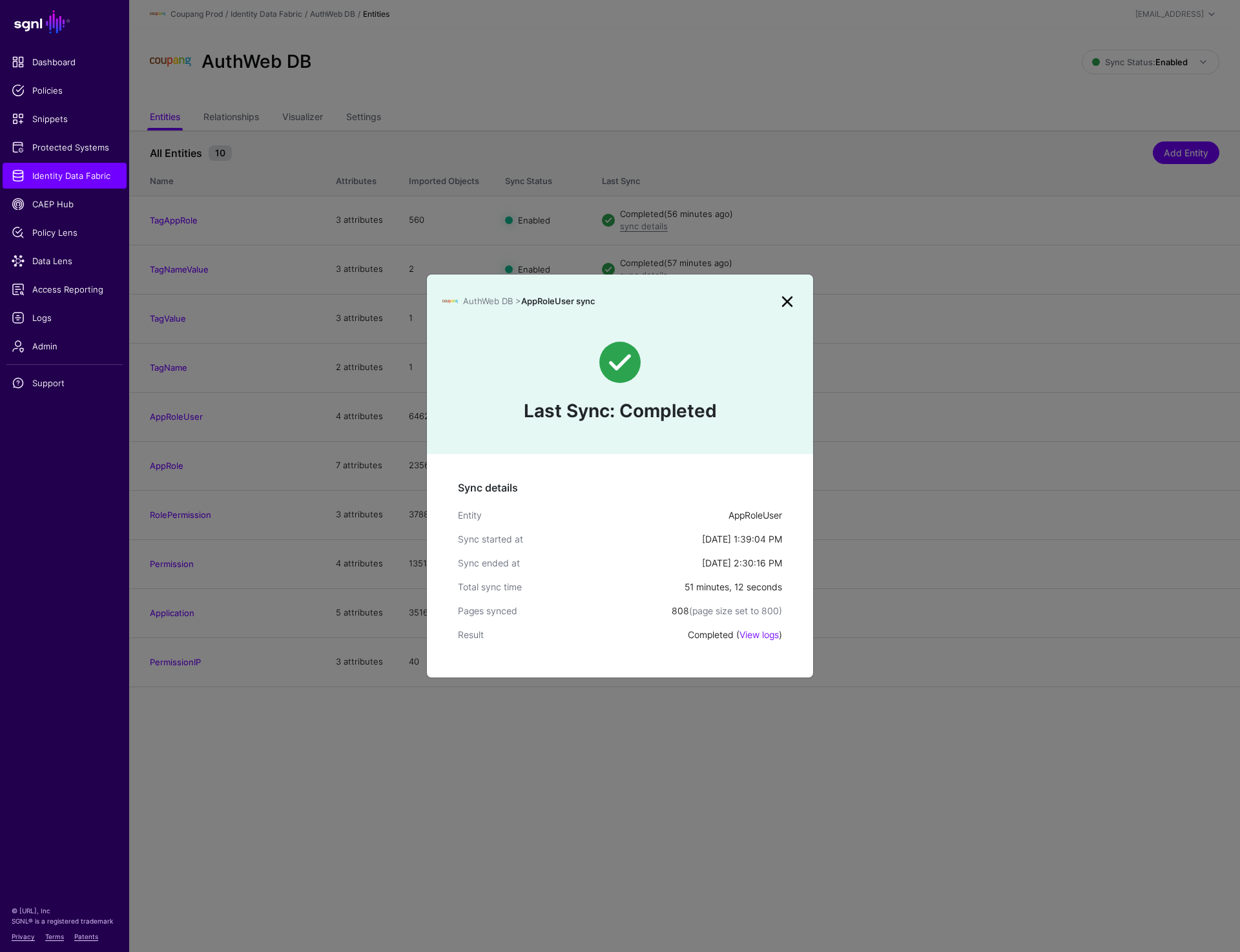
click at [792, 304] on link at bounding box center [787, 301] width 20 height 20
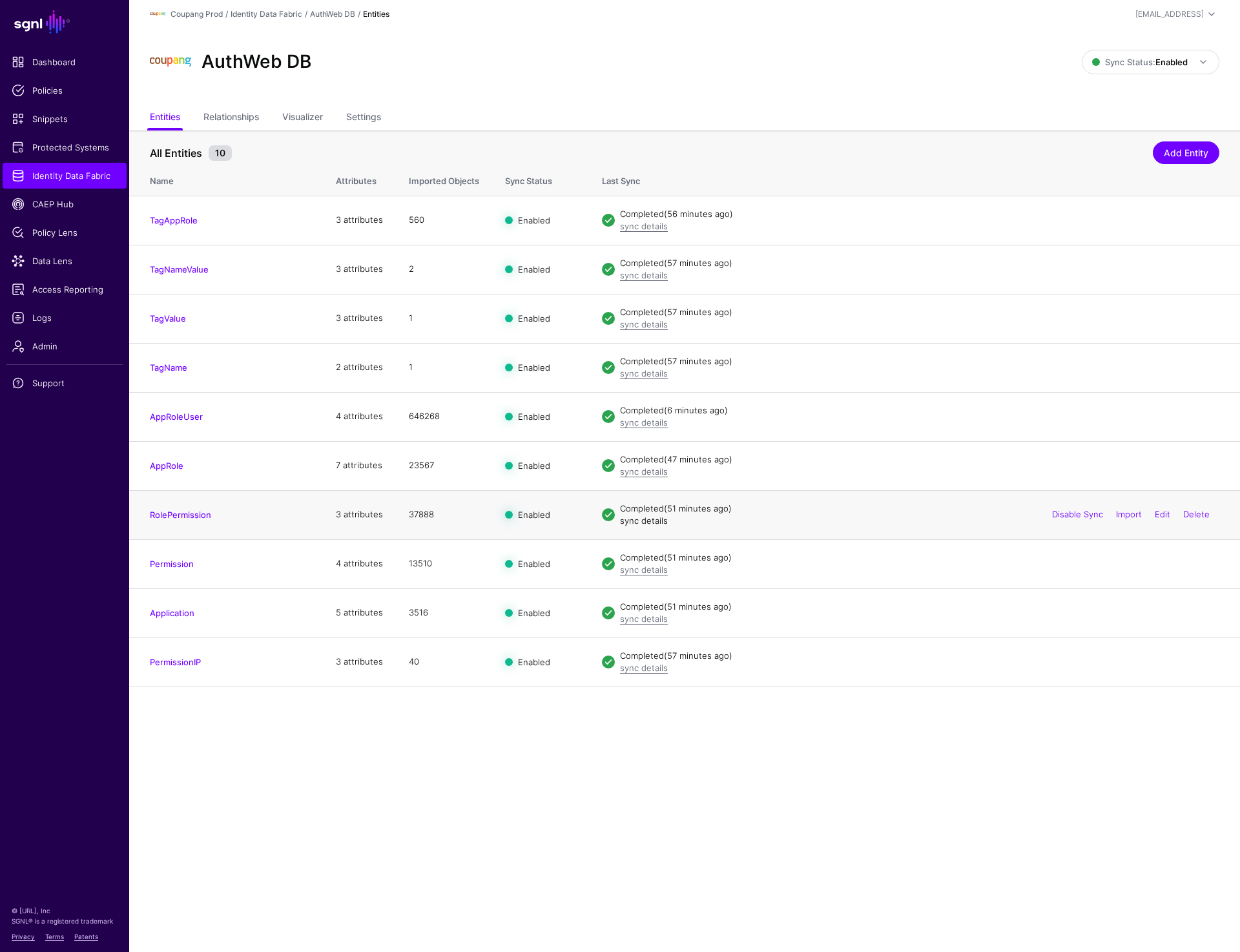
click at [644, 524] on link "sync details" at bounding box center [644, 520] width 48 height 11
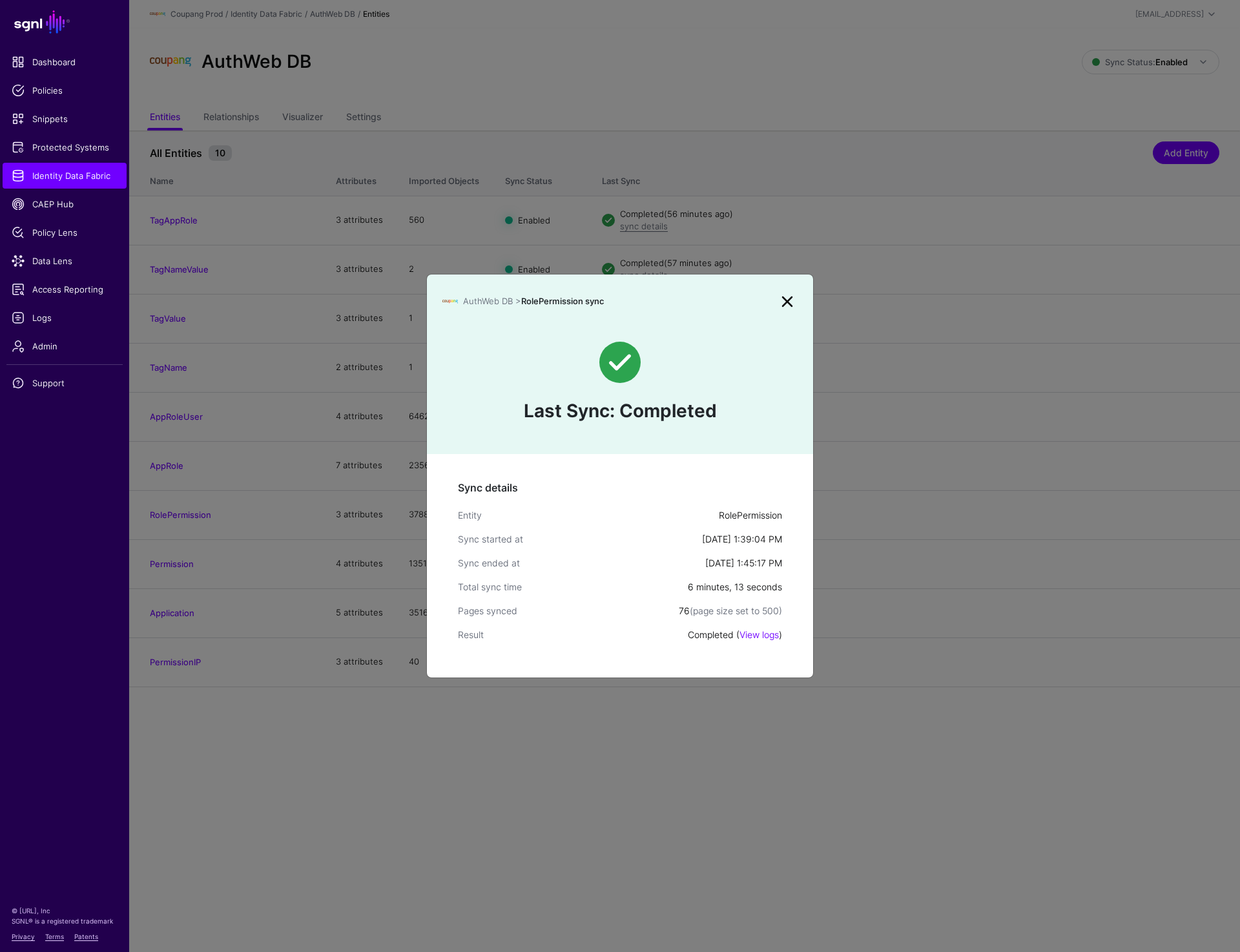
click at [790, 294] on link at bounding box center [787, 301] width 20 height 20
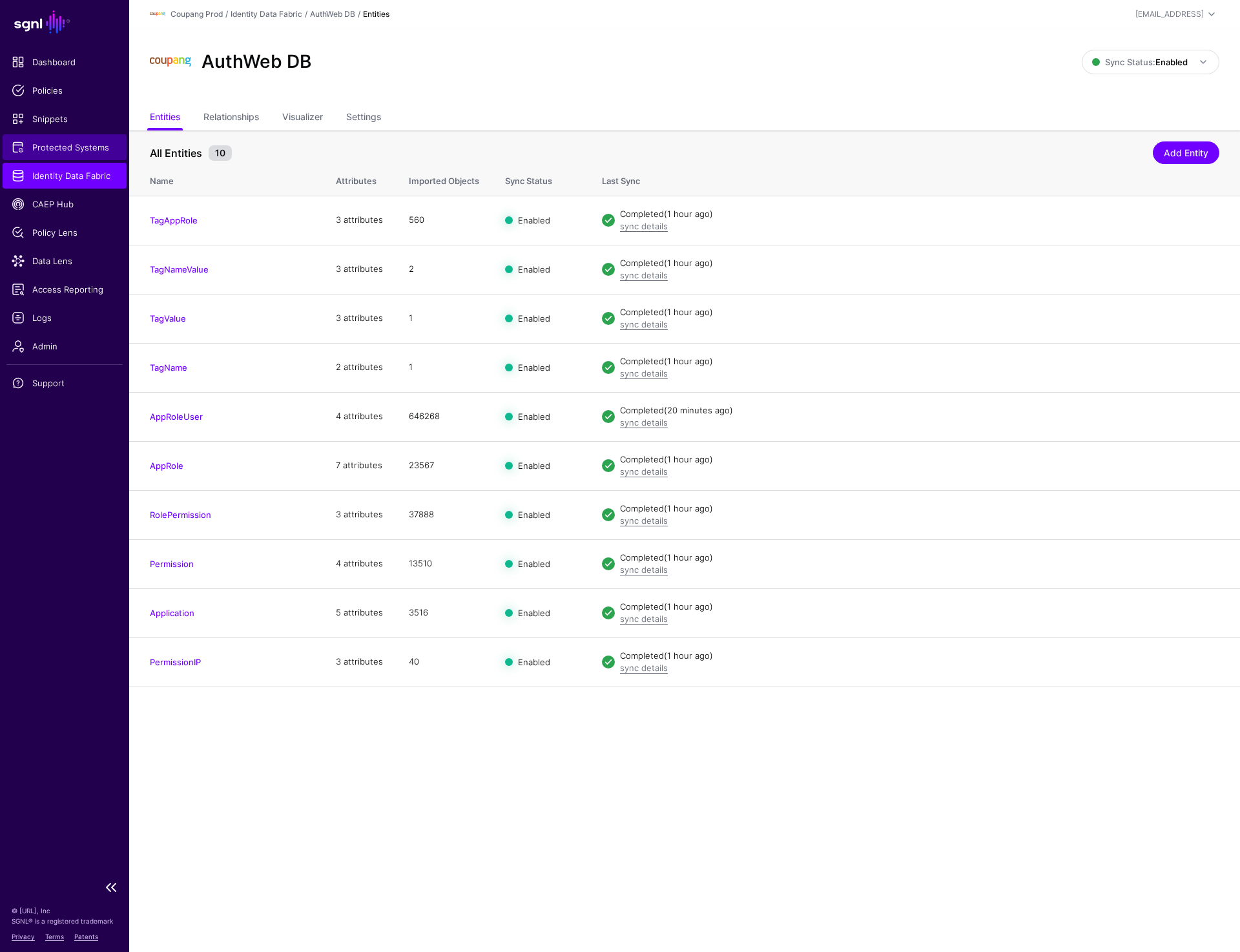
click at [67, 144] on span "Protected Systems" at bounding box center [64, 147] width 106 height 13
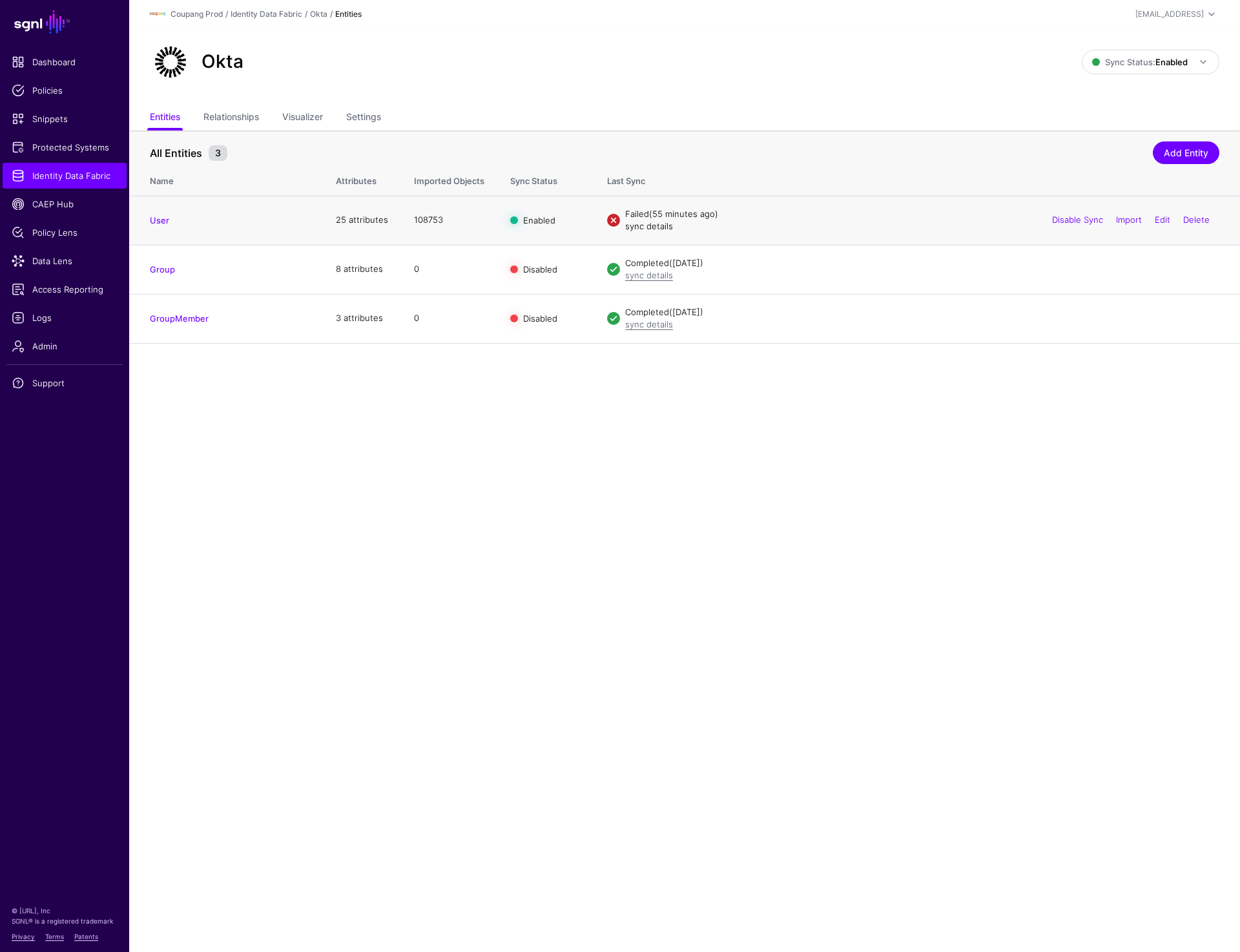
click at [645, 227] on link "sync details" at bounding box center [650, 226] width 48 height 11
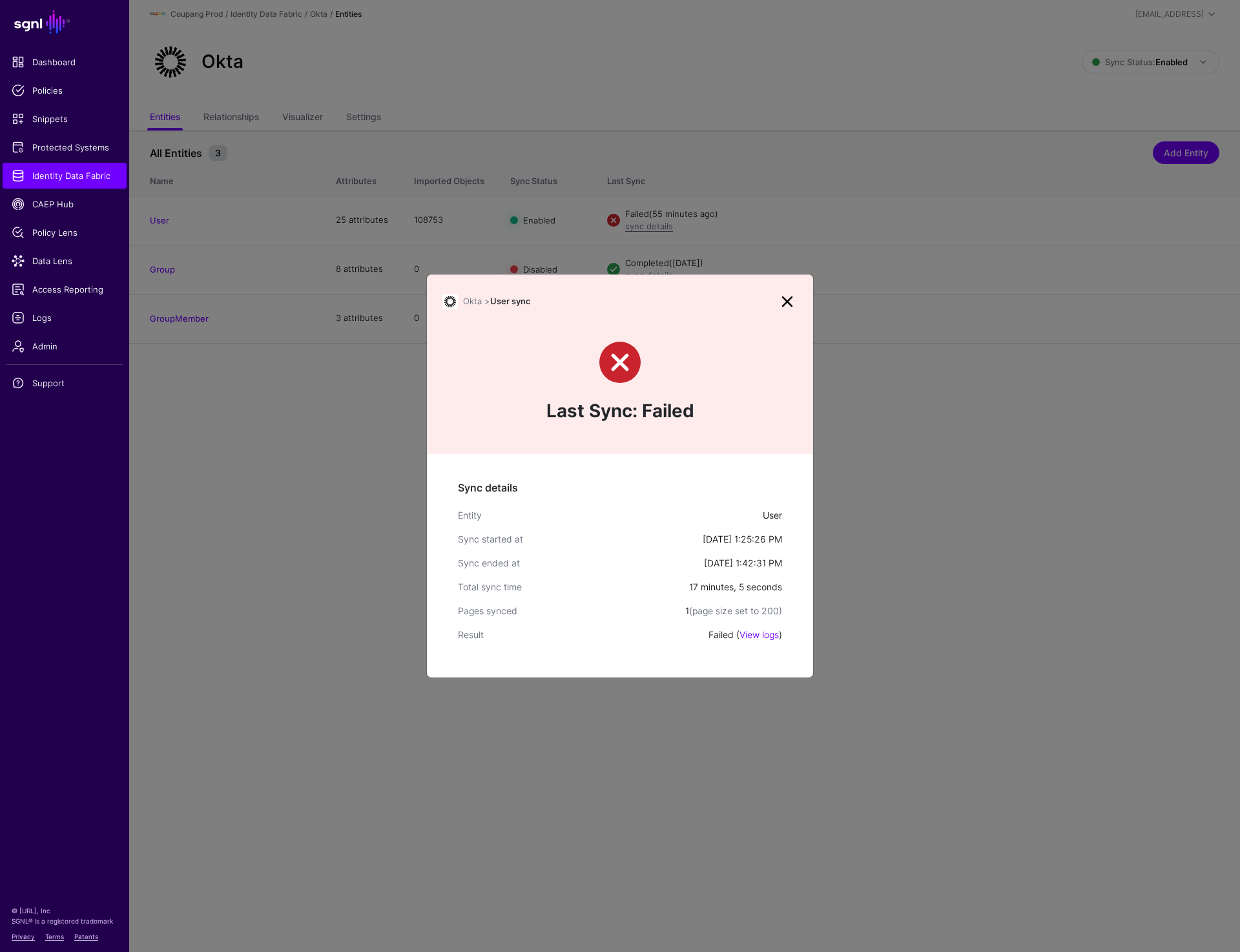
click at [782, 296] on link at bounding box center [787, 301] width 20 height 20
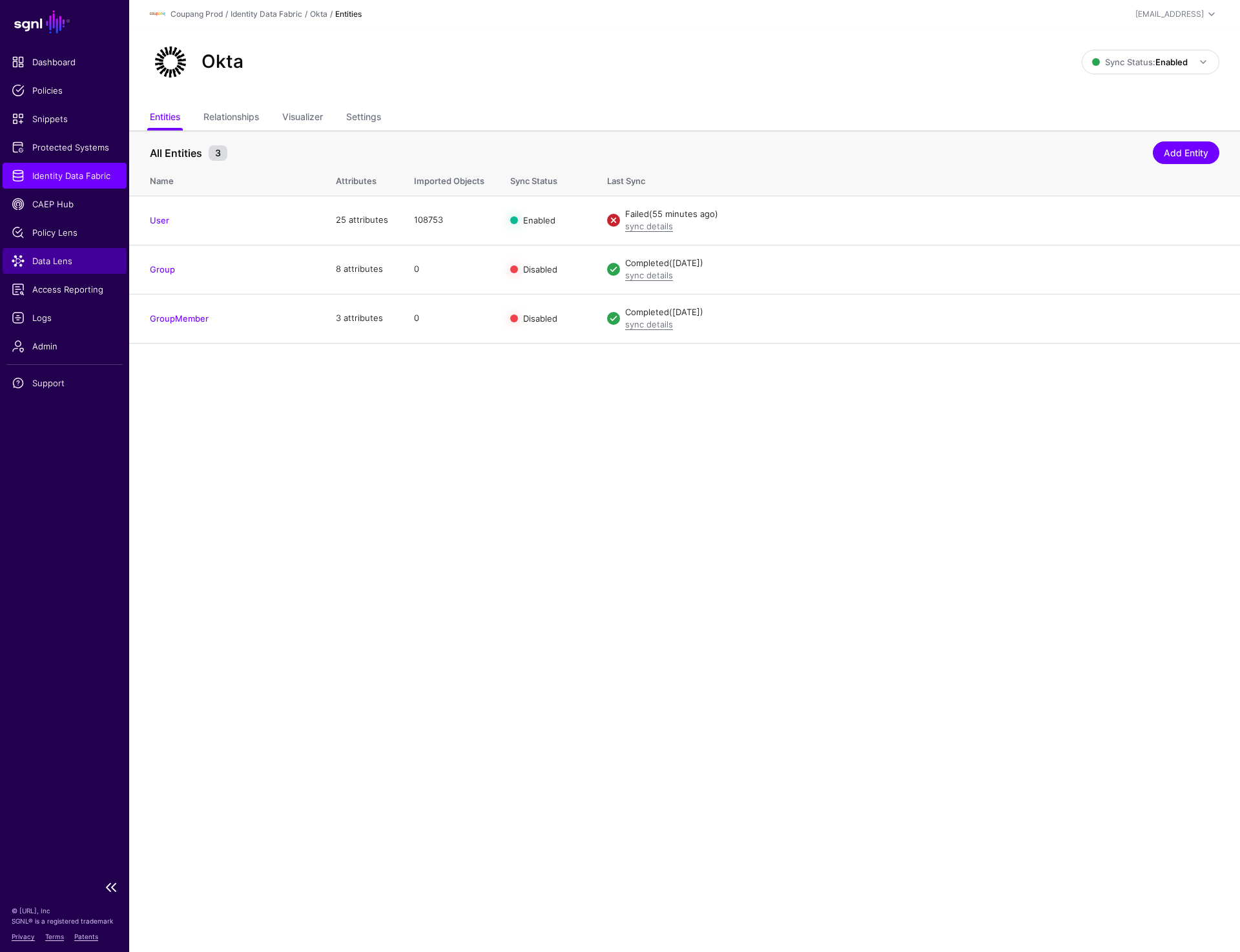
click at [52, 260] on span "Data Lens" at bounding box center [64, 260] width 106 height 13
click at [1162, 65] on strong "Enabled" at bounding box center [1172, 62] width 32 height 11
click at [1104, 162] on span "Syncing inactive for all configured entities" at bounding box center [1143, 162] width 132 height 21
click at [1132, 65] on span "Sync Status: Disabled" at bounding box center [1139, 62] width 98 height 11
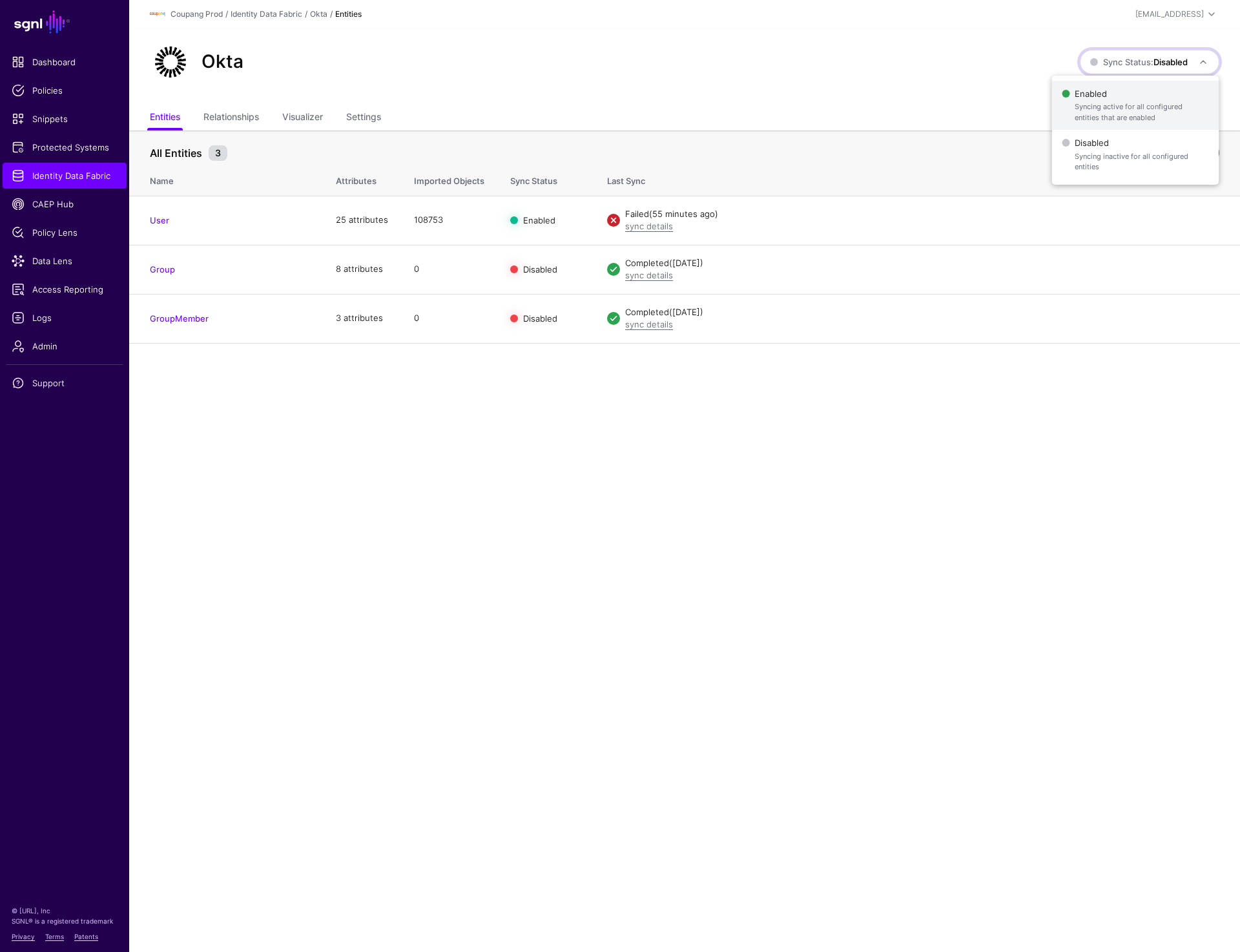
click at [1124, 103] on span "Syncing active for all configured entities that are enabled" at bounding box center [1141, 112] width 134 height 21
click at [780, 121] on ul "Entities Relationships Visualizer Settings" at bounding box center [684, 118] width 1070 height 25
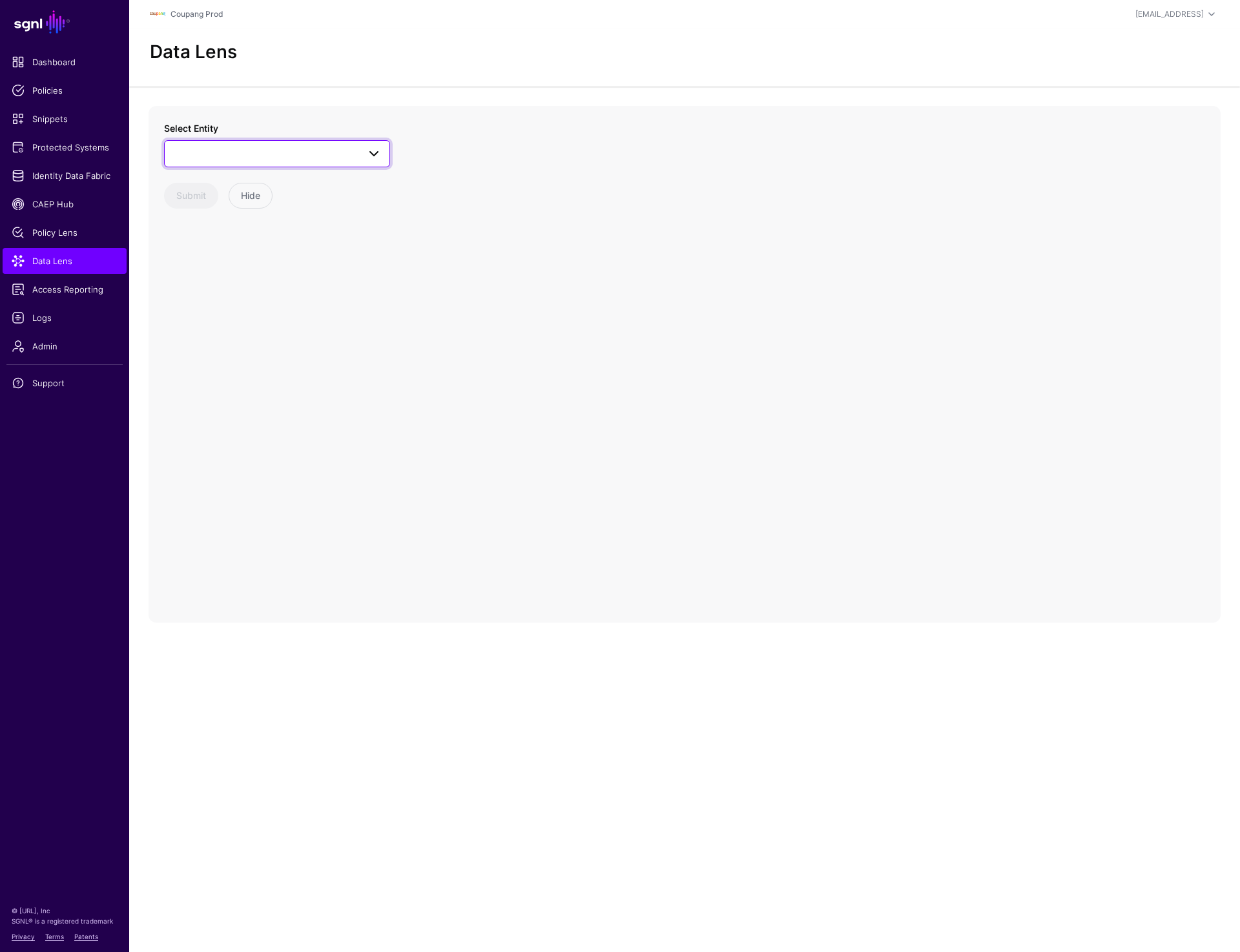
click at [227, 159] on span at bounding box center [277, 153] width 209 height 16
type input "****"
click at [200, 291] on span "User" at bounding box center [197, 291] width 20 height 11
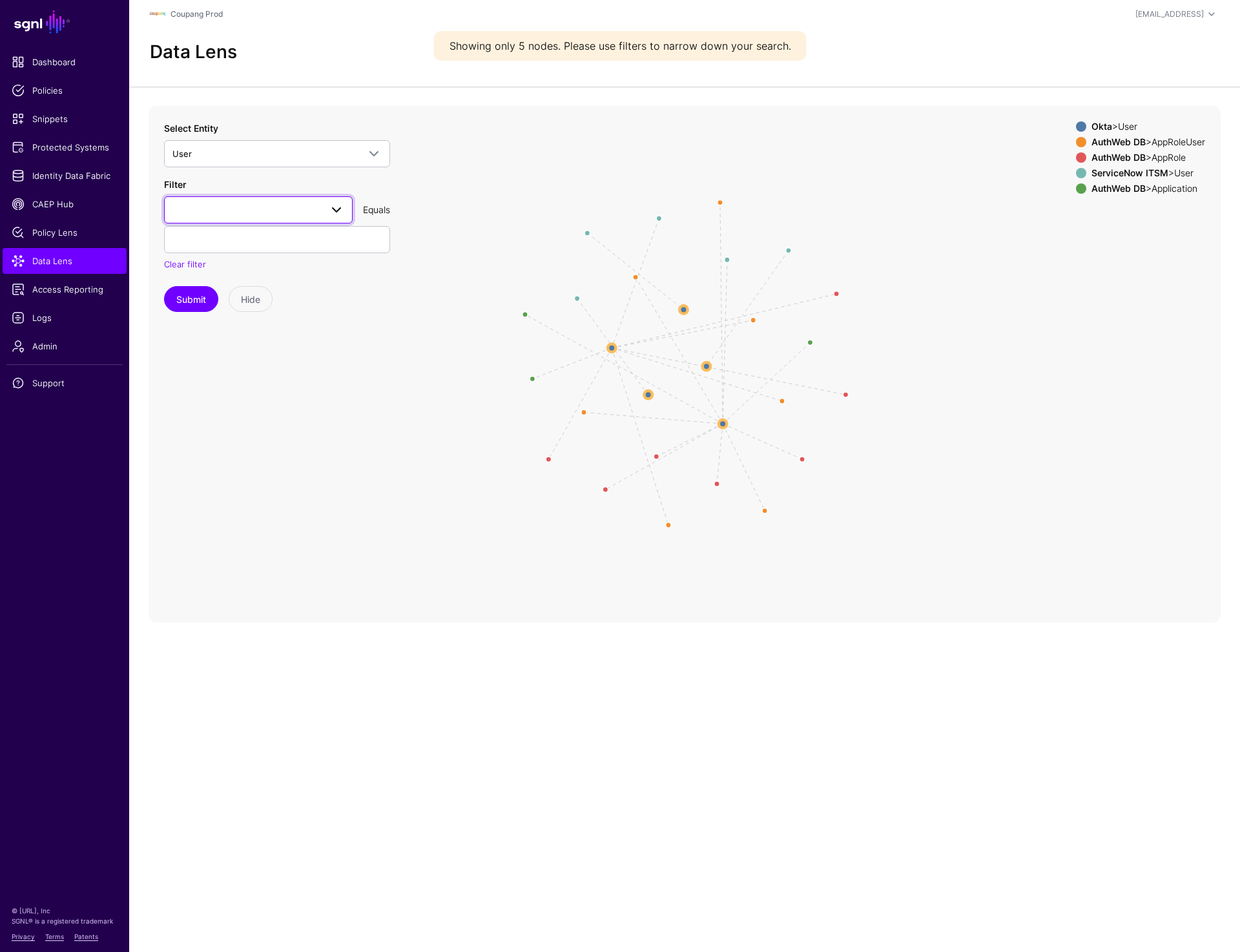
click at [213, 213] on span at bounding box center [258, 210] width 171 height 16
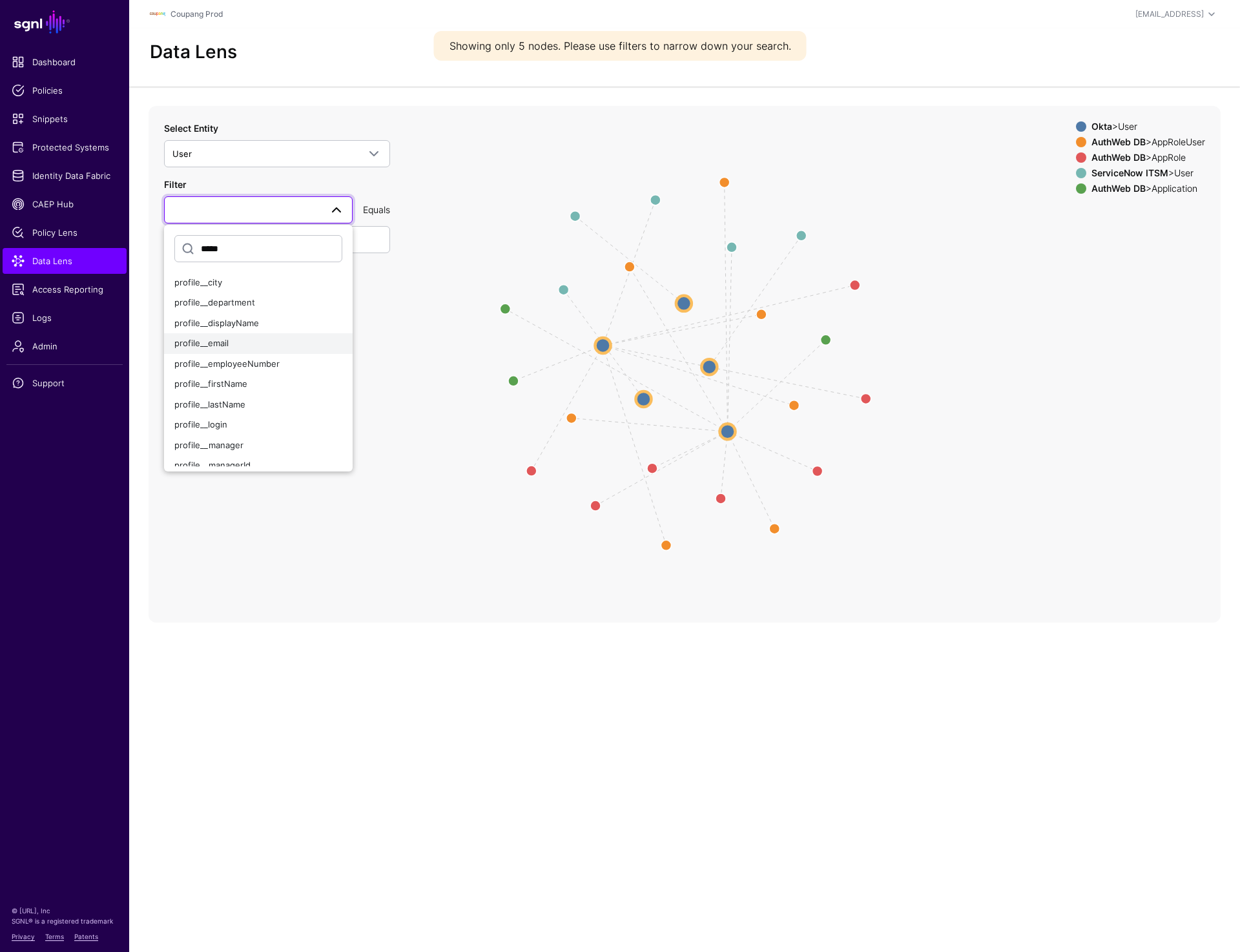
type input "*****"
click at [258, 344] on div "profile__email" at bounding box center [258, 343] width 168 height 13
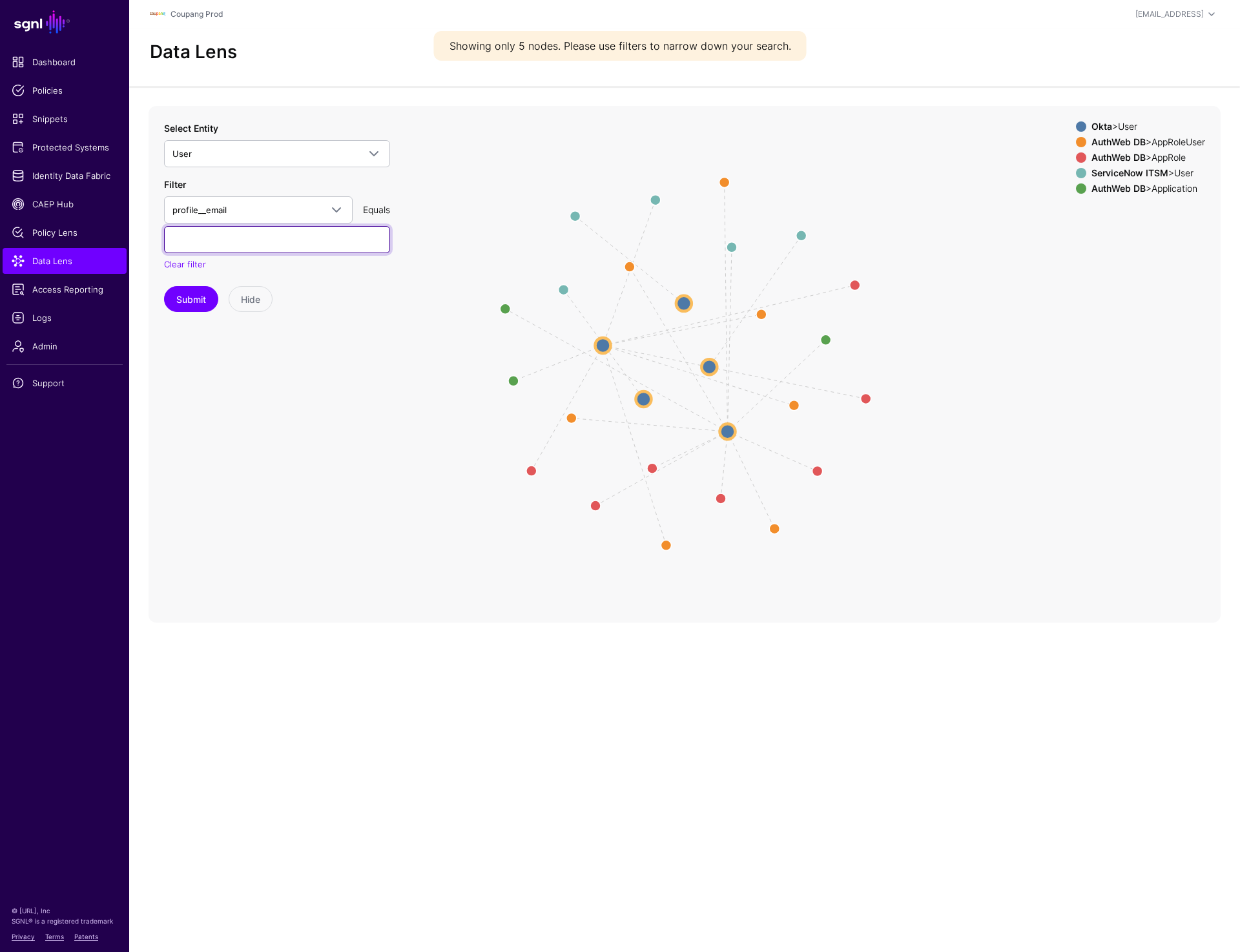
click at [254, 244] on input "text" at bounding box center [277, 240] width 226 height 27
paste input "**********"
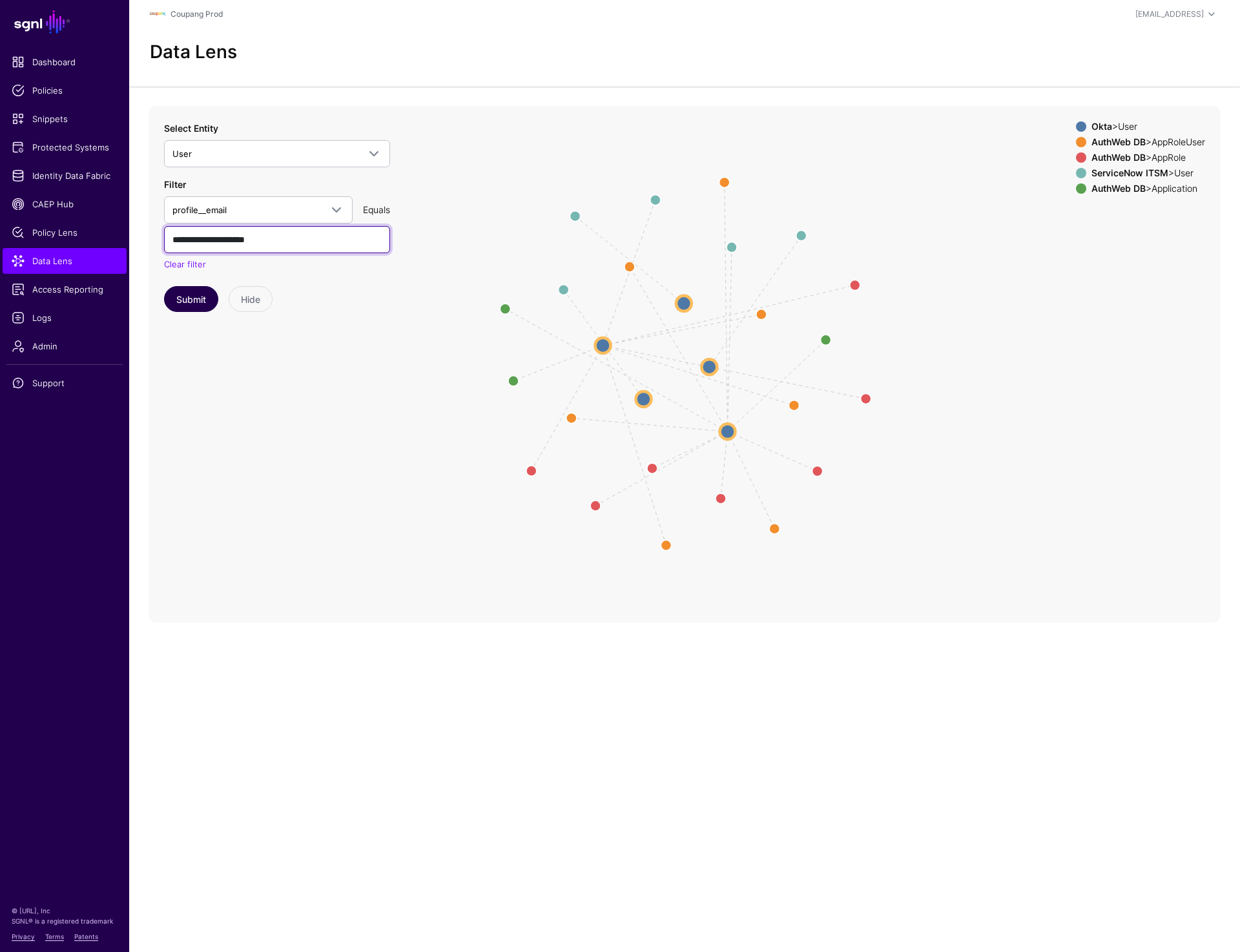
type input "**********"
click at [177, 303] on button "Submit" at bounding box center [191, 299] width 54 height 26
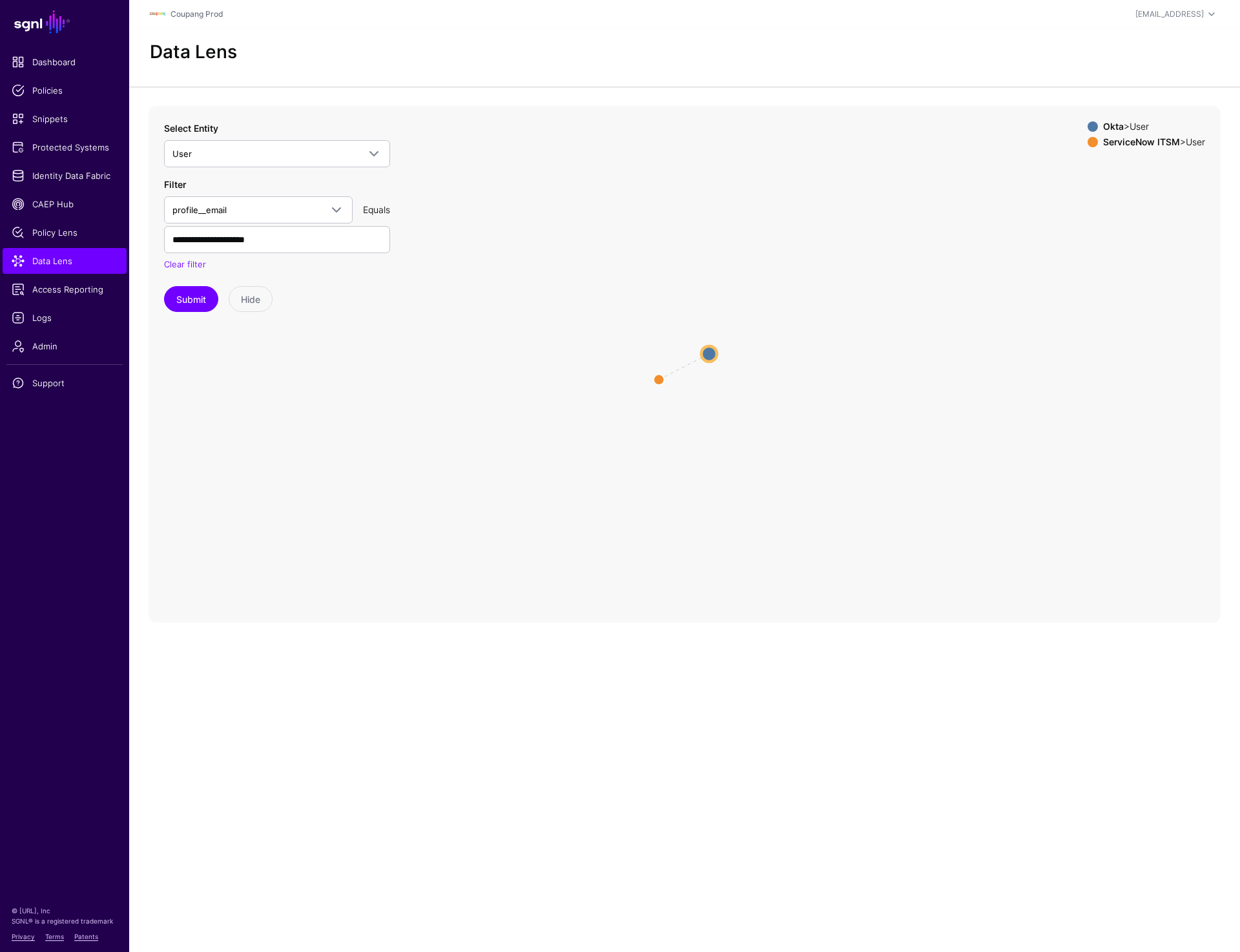
click at [703, 355] on circle at bounding box center [709, 353] width 16 height 16
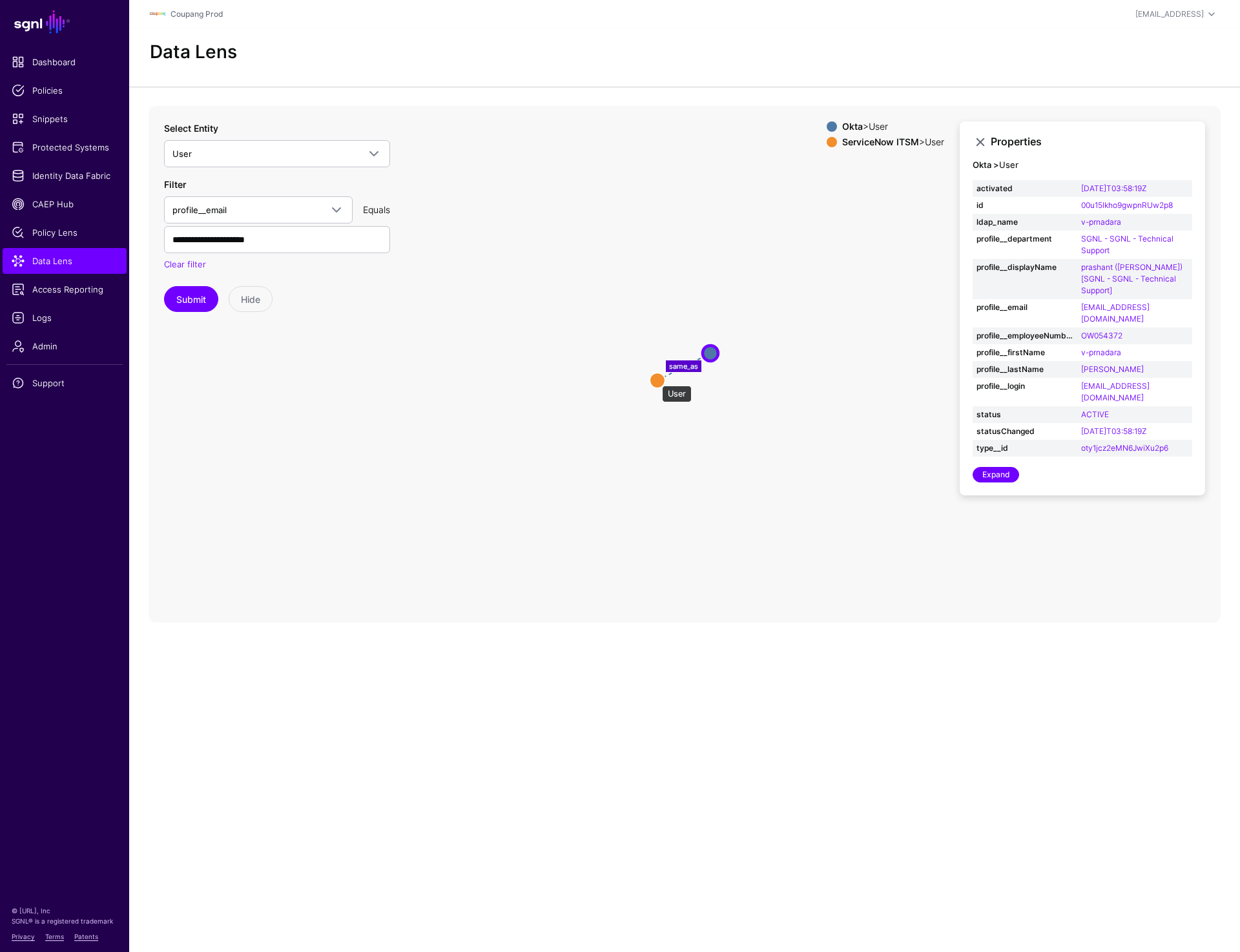
click at [656, 379] on circle at bounding box center [657, 380] width 16 height 16
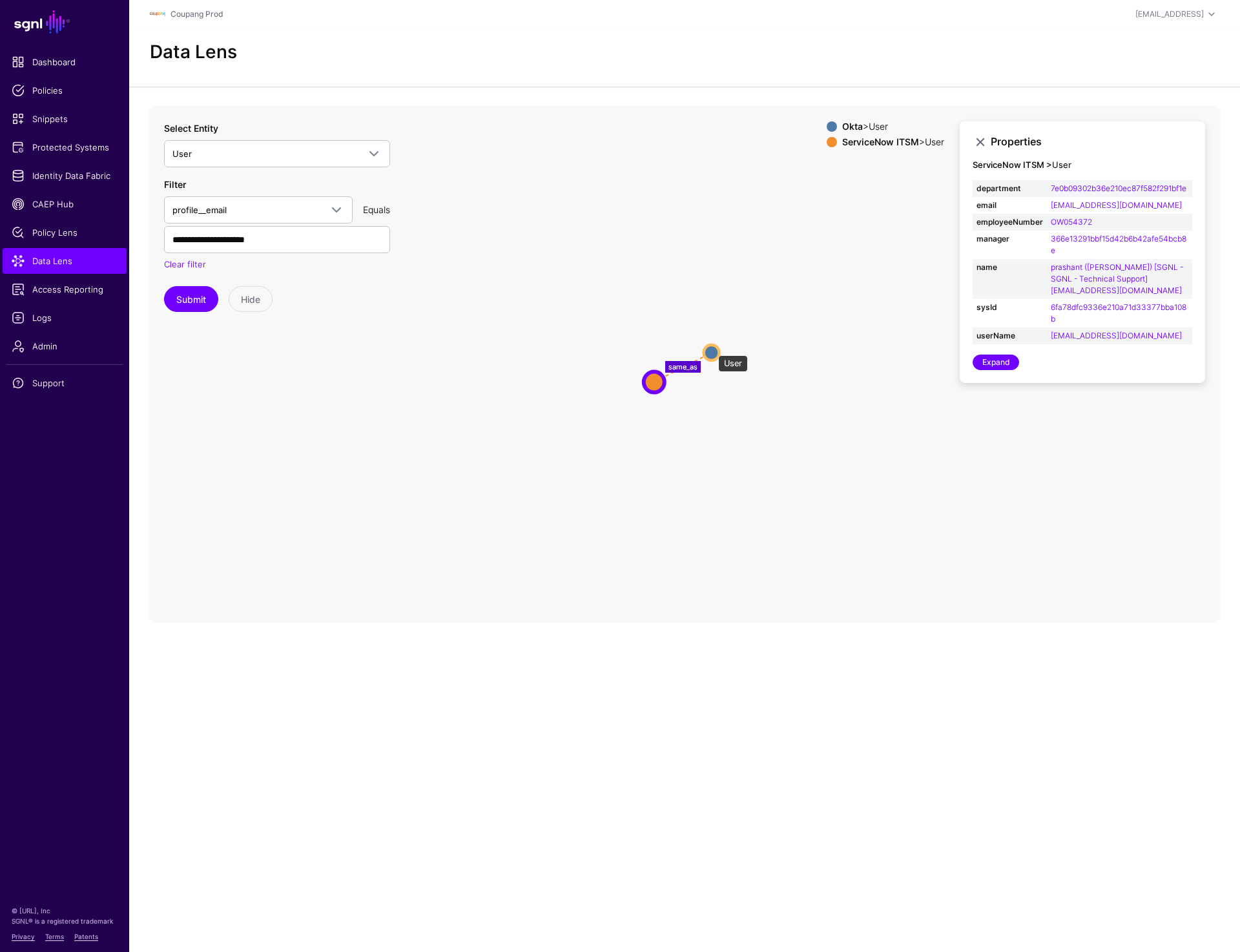
click at [712, 349] on circle at bounding box center [711, 353] width 16 height 16
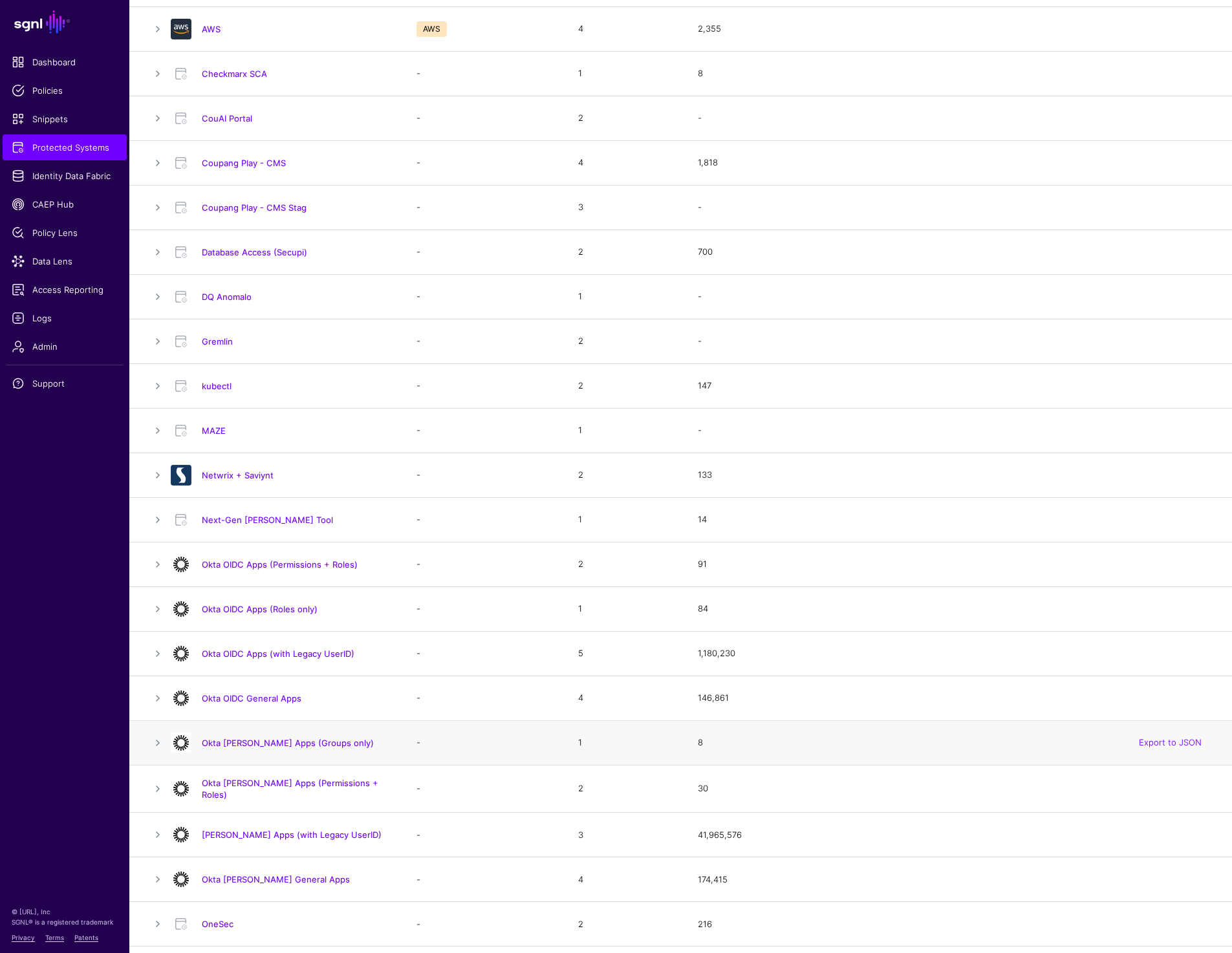
scroll to position [358, 0]
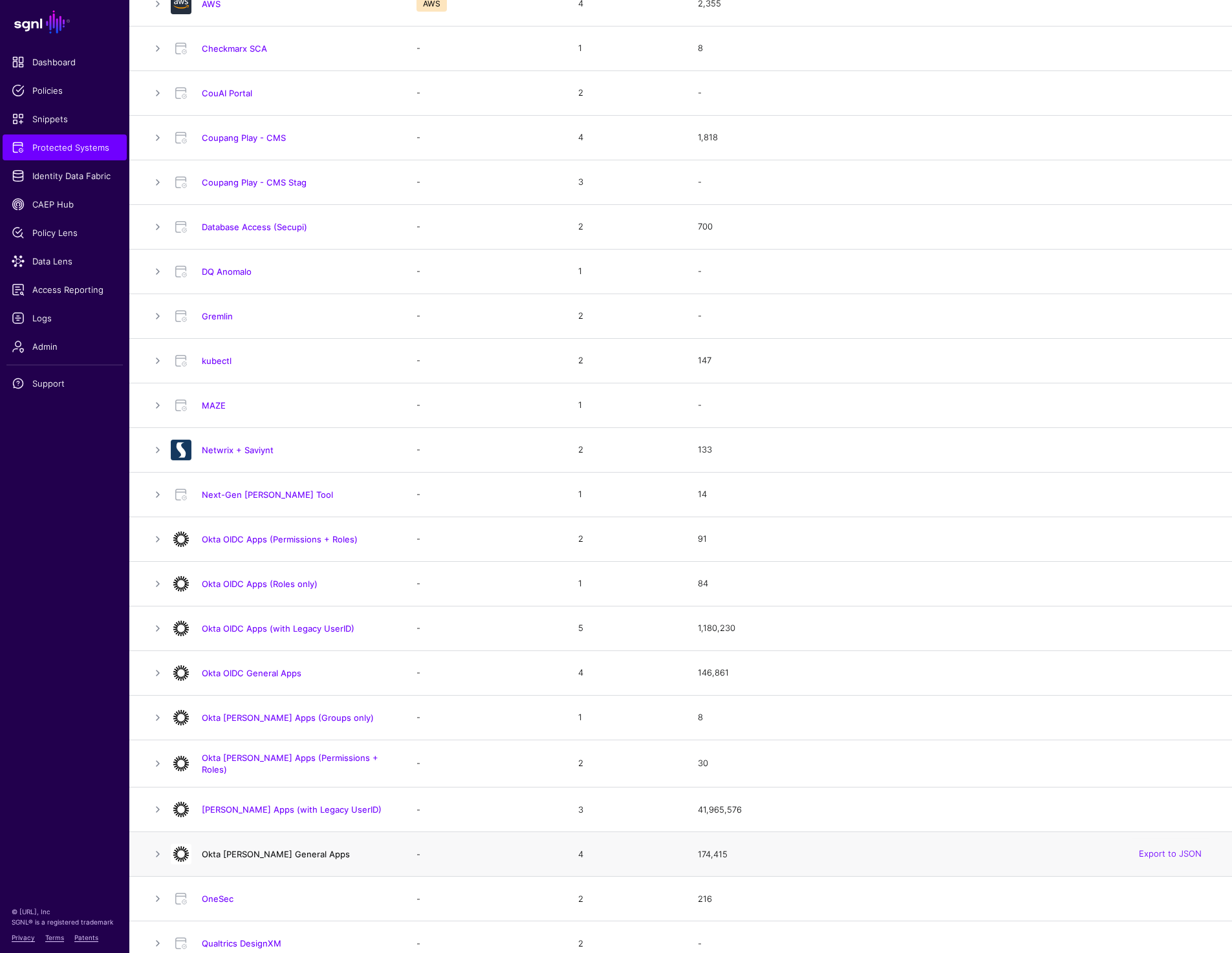
click at [251, 851] on link "Okta SAML General Apps" at bounding box center [276, 854] width 148 height 11
click at [280, 671] on link "Okta OIDC General Apps" at bounding box center [252, 673] width 99 height 11
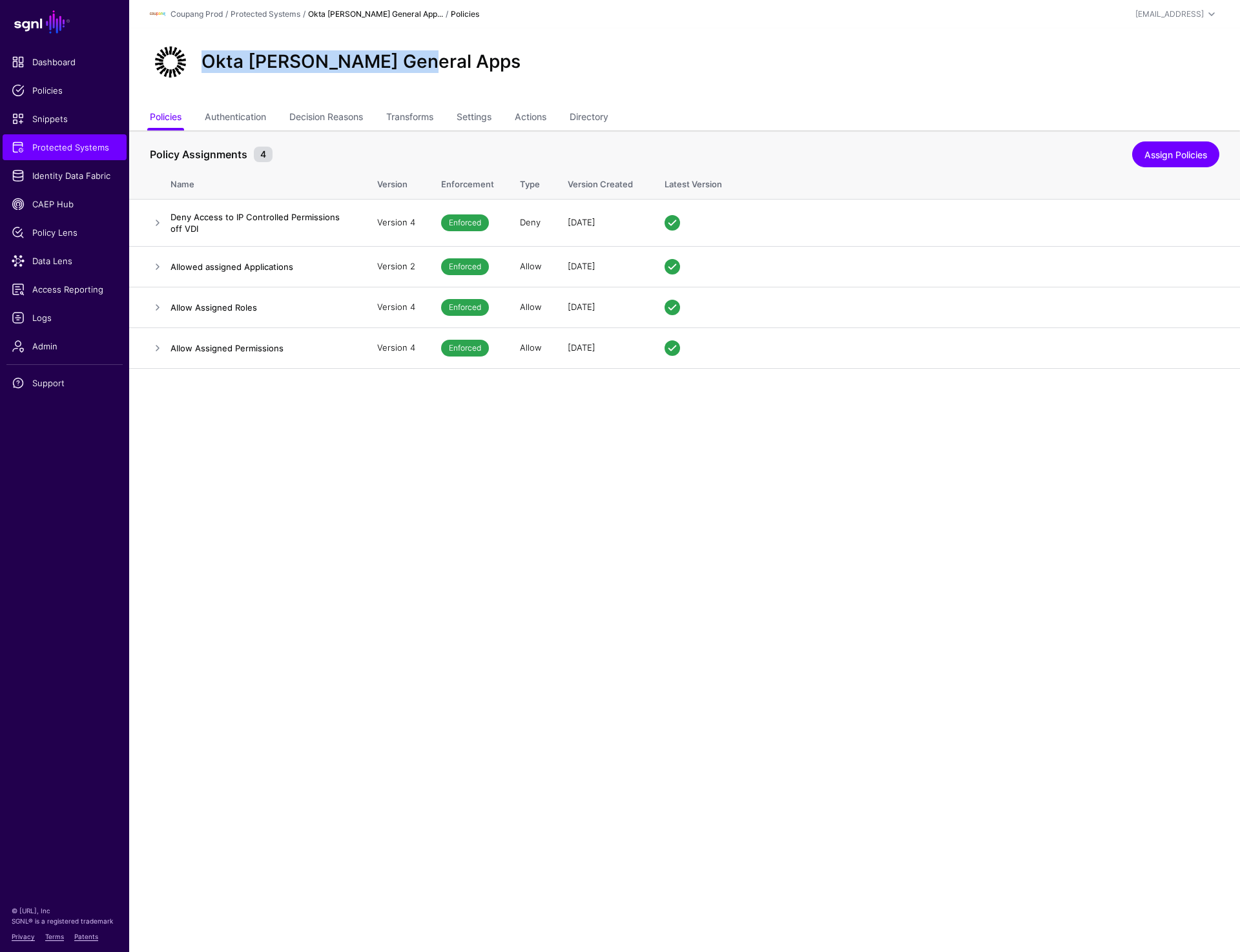
drag, startPoint x: 426, startPoint y: 64, endPoint x: 199, endPoint y: 57, distance: 227.1
click at [199, 57] on div "Okta SAML General Apps" at bounding box center [684, 62] width 1080 height 41
drag, startPoint x: 226, startPoint y: 63, endPoint x: 423, endPoint y: 63, distance: 197.0
click at [423, 63] on div "Okta OIDC General Apps" at bounding box center [684, 62] width 1080 height 41
copy h2 "Okta OIDC General Apps"
